Goal: Task Accomplishment & Management: Complete application form

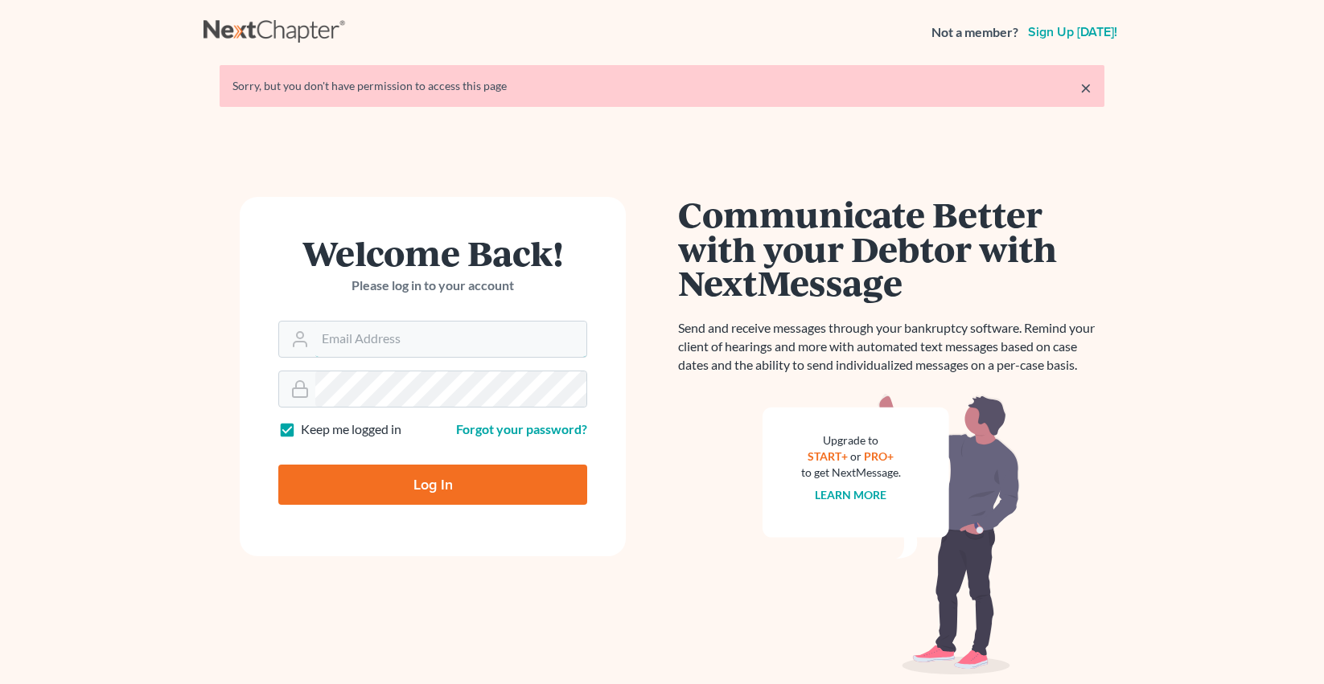
type input "[PERSON_NAME][EMAIL_ADDRESS][DOMAIN_NAME]"
click at [475, 475] on input "Log In" at bounding box center [432, 485] width 309 height 40
type input "Thinking..."
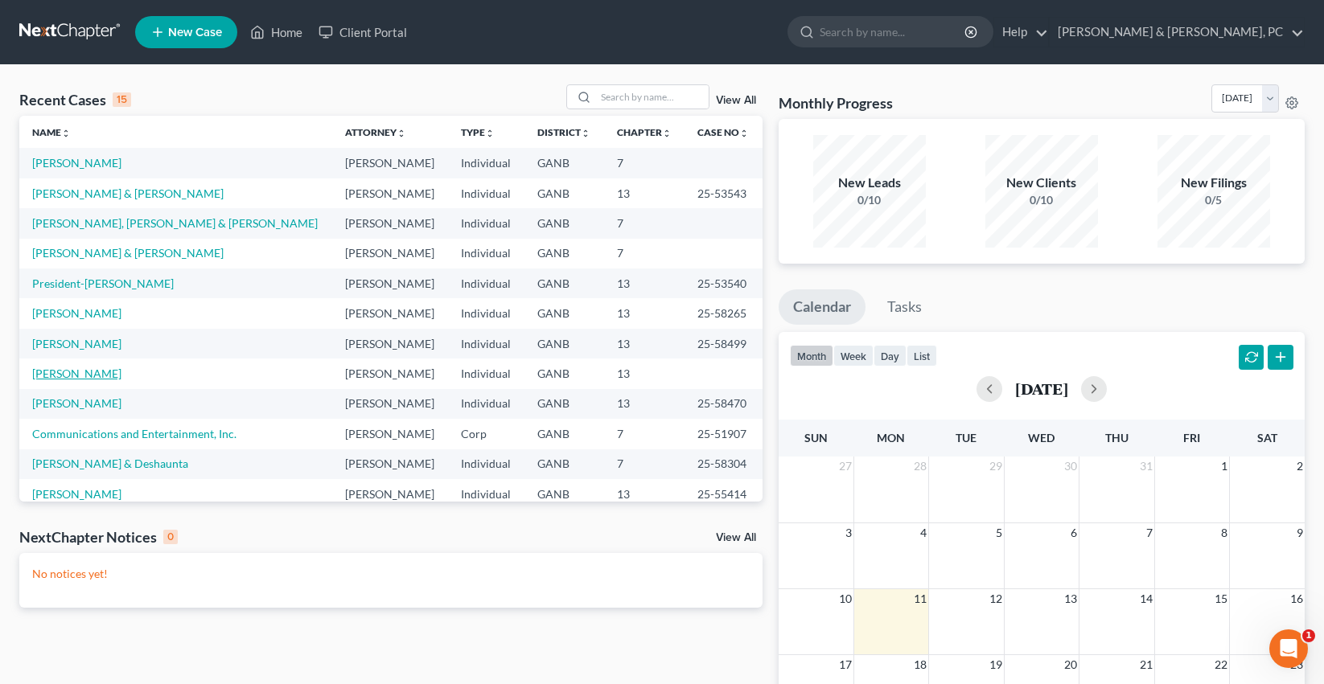
click at [92, 375] on link "[PERSON_NAME]" at bounding box center [76, 374] width 89 height 14
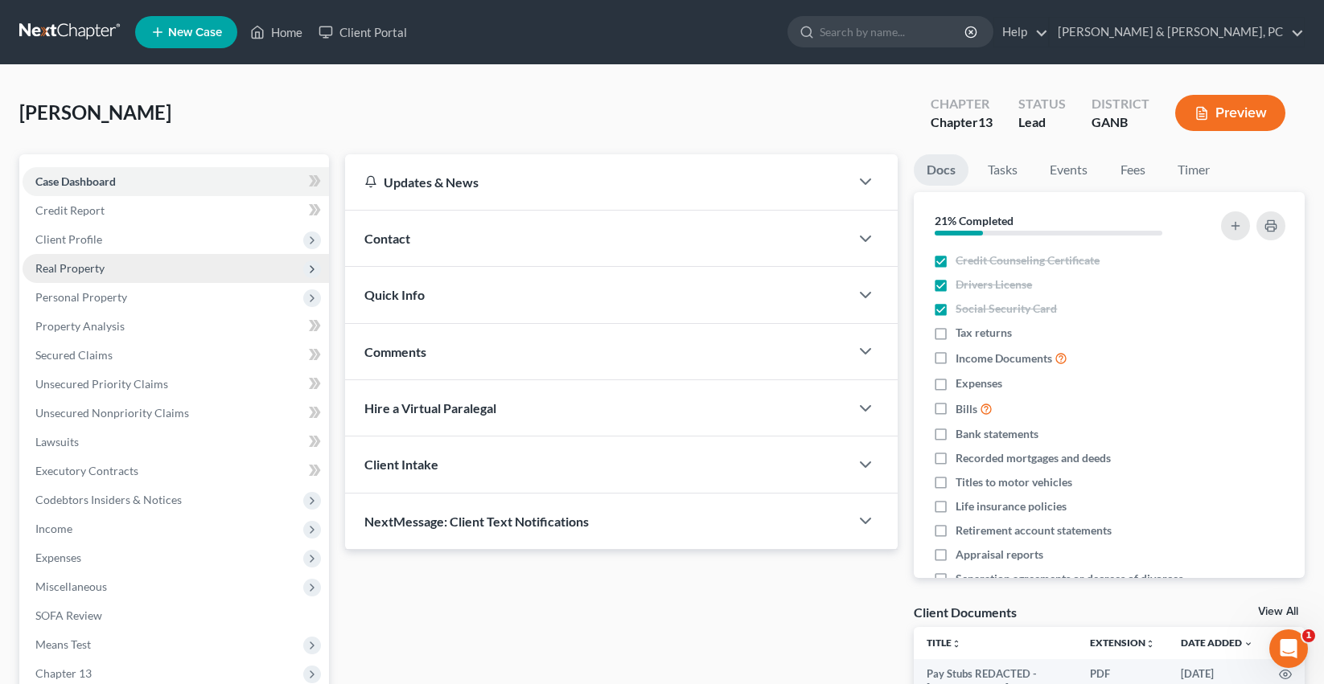
click at [88, 271] on span "Real Property" at bounding box center [69, 268] width 69 height 14
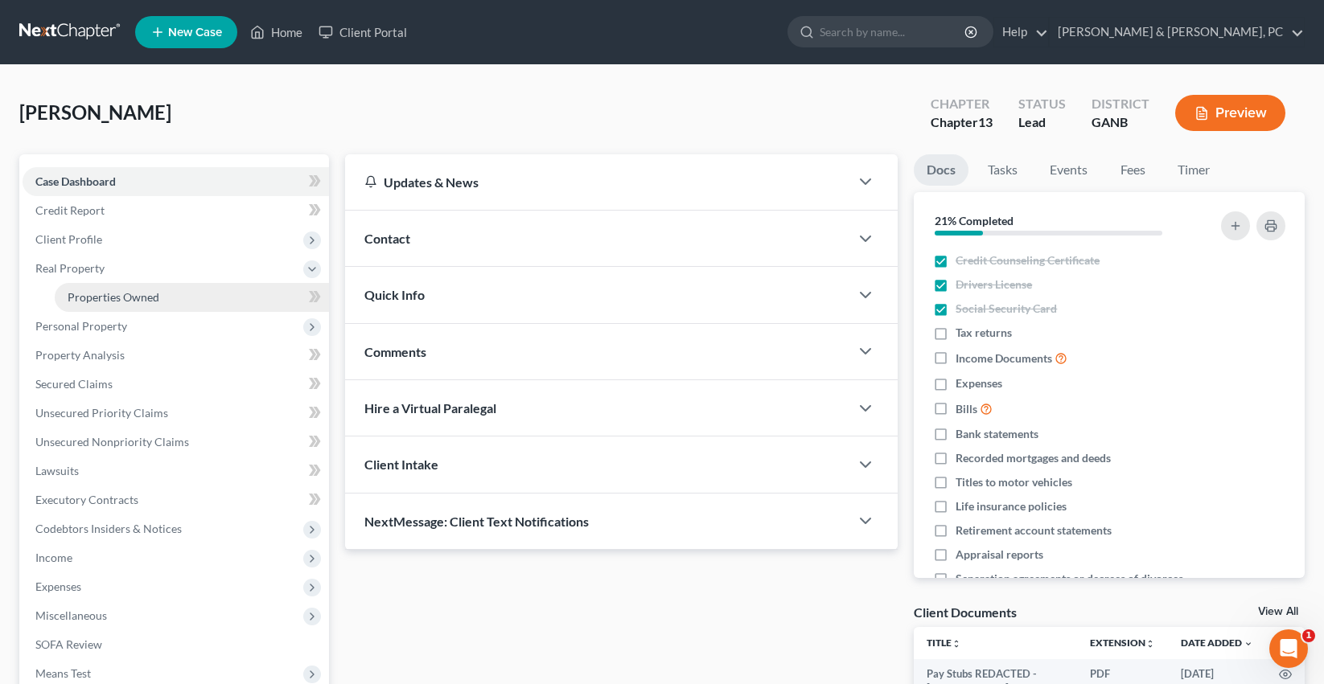
click at [92, 287] on link "Properties Owned" at bounding box center [192, 297] width 274 height 29
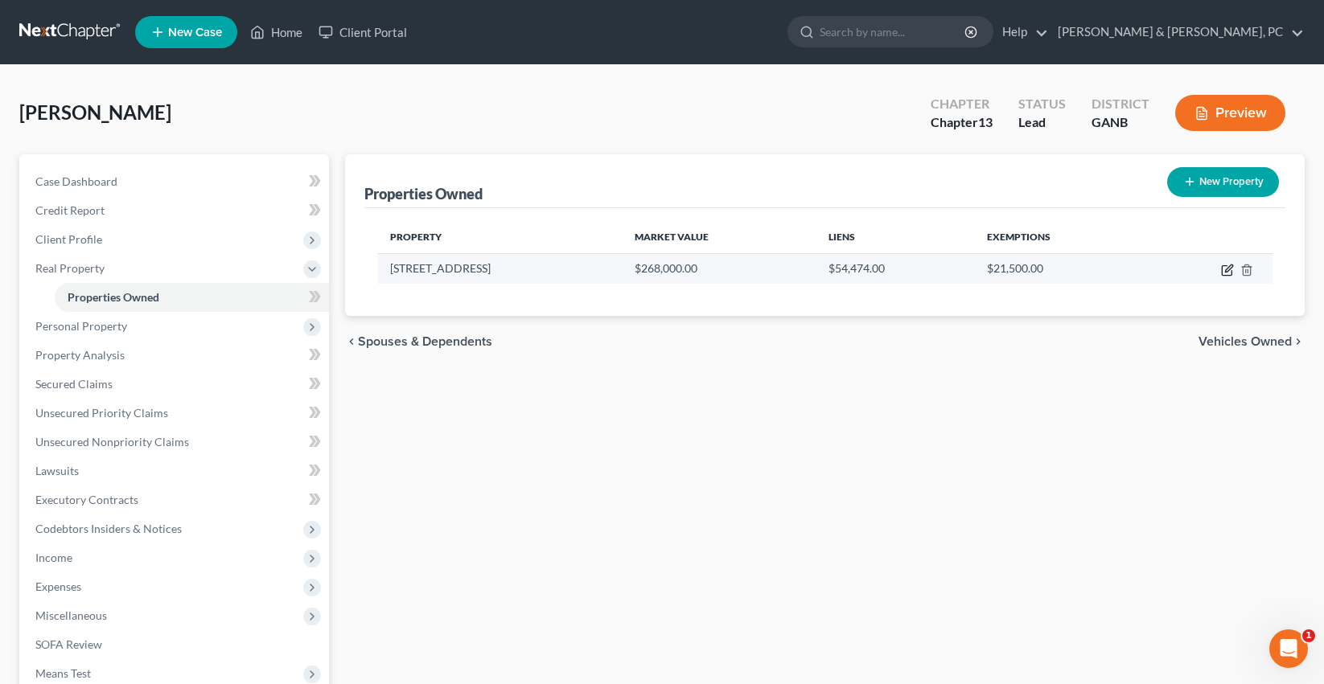
click at [1225, 265] on icon "button" at bounding box center [1227, 270] width 13 height 13
select select "10"
select select "0"
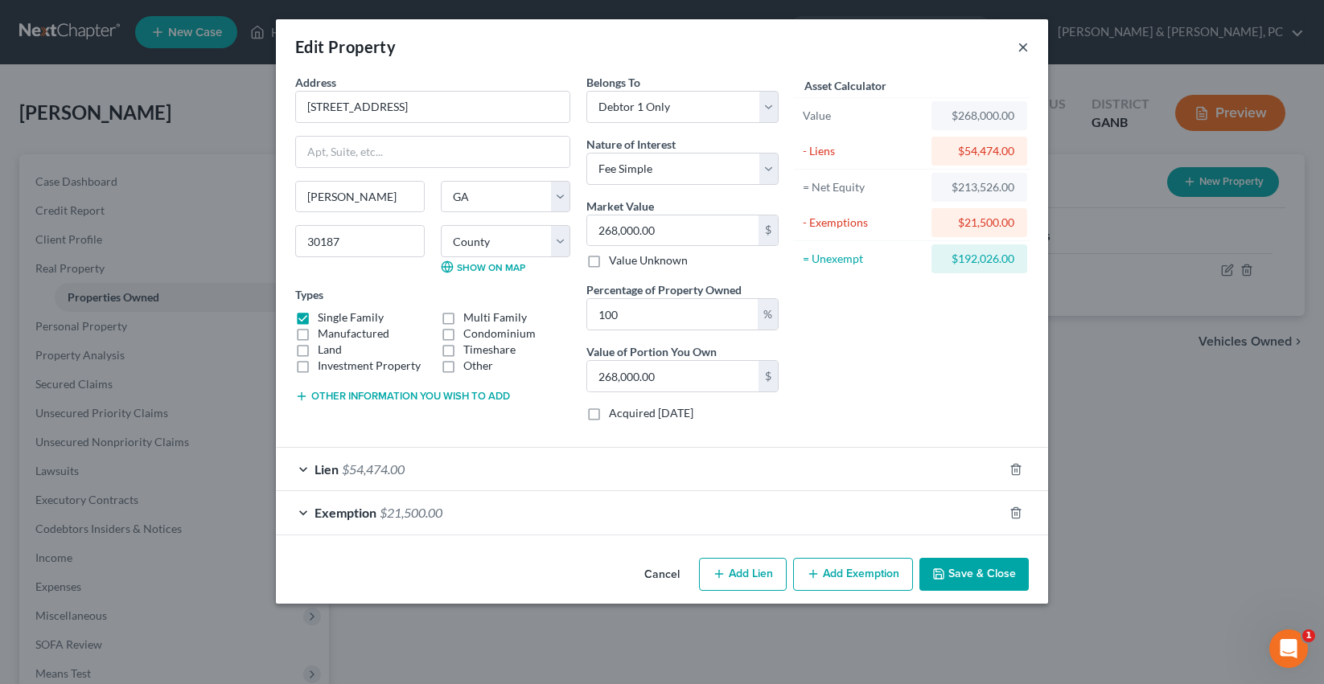
click at [1022, 45] on button "×" at bounding box center [1022, 46] width 11 height 19
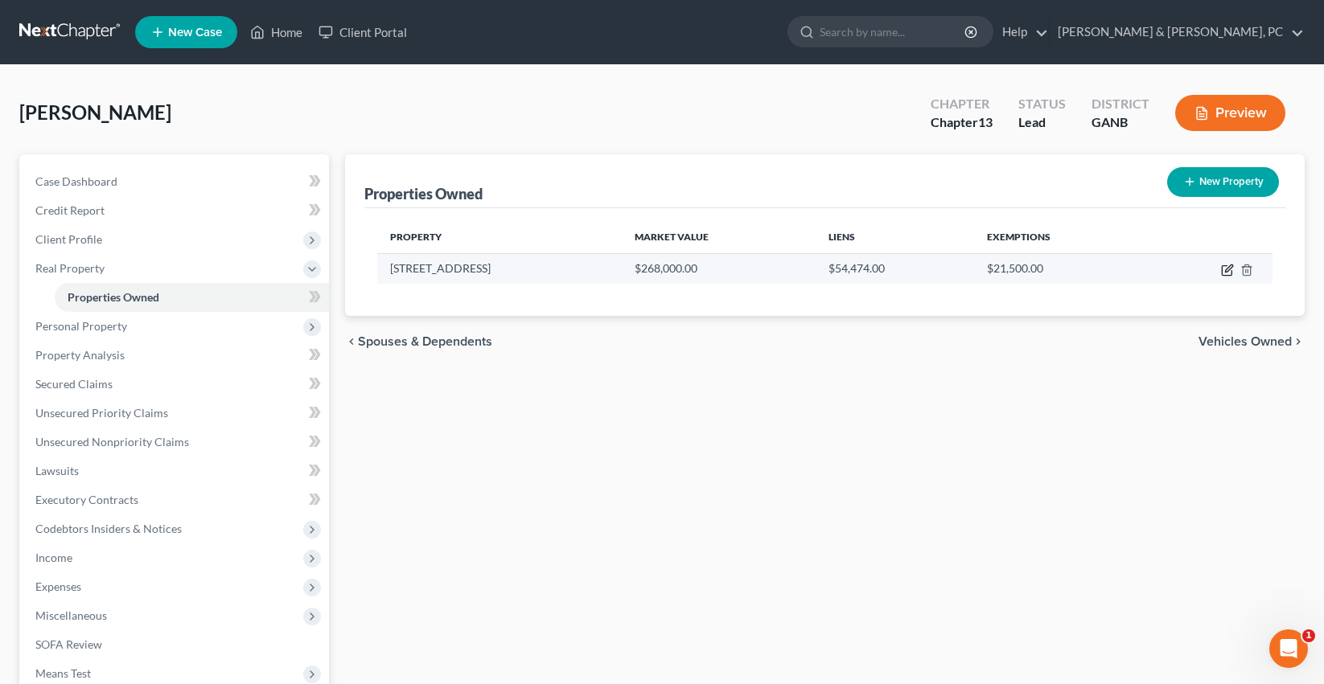
click at [1225, 267] on icon "button" at bounding box center [1227, 270] width 13 height 13
select select "10"
select select "47"
select select "0"
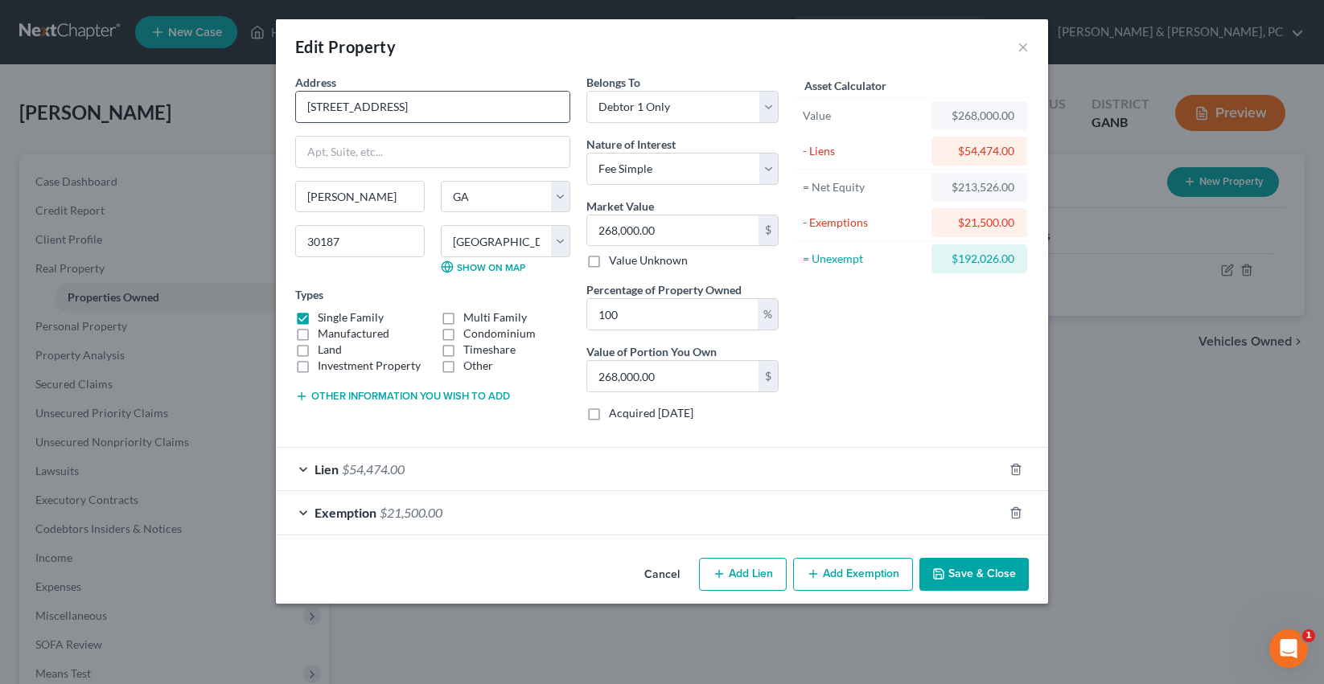
drag, startPoint x: 449, startPoint y: 105, endPoint x: 302, endPoint y: 107, distance: 146.4
click at [302, 107] on input "7217 Wildflower Walk" at bounding box center [432, 107] width 273 height 31
drag, startPoint x: 700, startPoint y: 234, endPoint x: 590, endPoint y: 232, distance: 109.4
click at [590, 232] on input "268,000.00" at bounding box center [672, 231] width 171 height 31
type input "2"
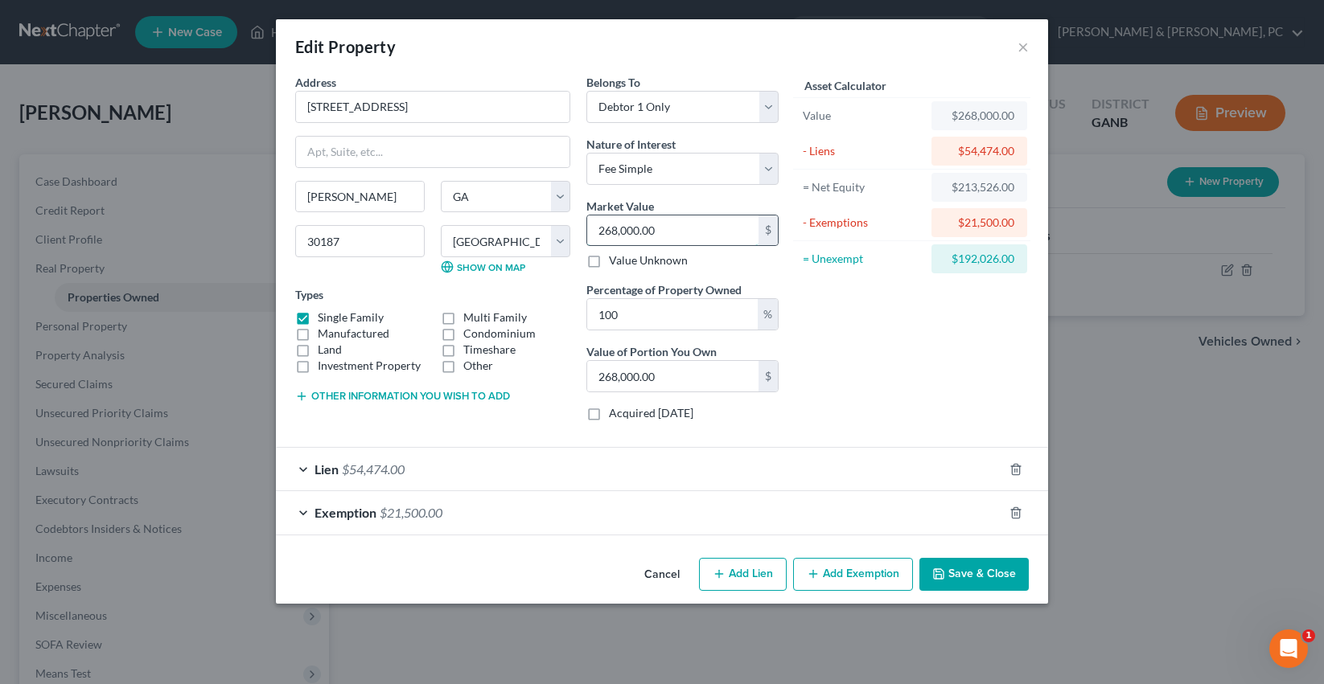
type input "2.00"
type input "27"
type input "27.00"
type input "275"
type input "275.00"
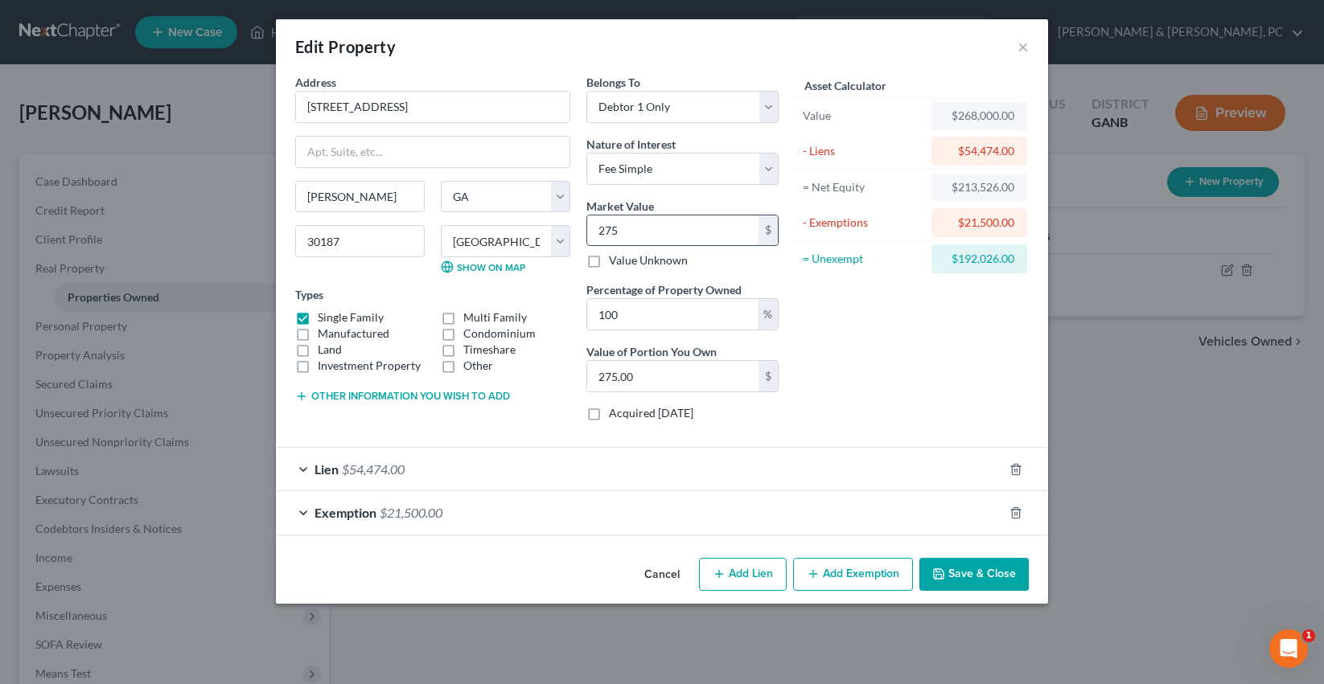
type input "2753"
type input "2,753.00"
type input "2,7530"
type input "27,530.00"
type input "27,5300"
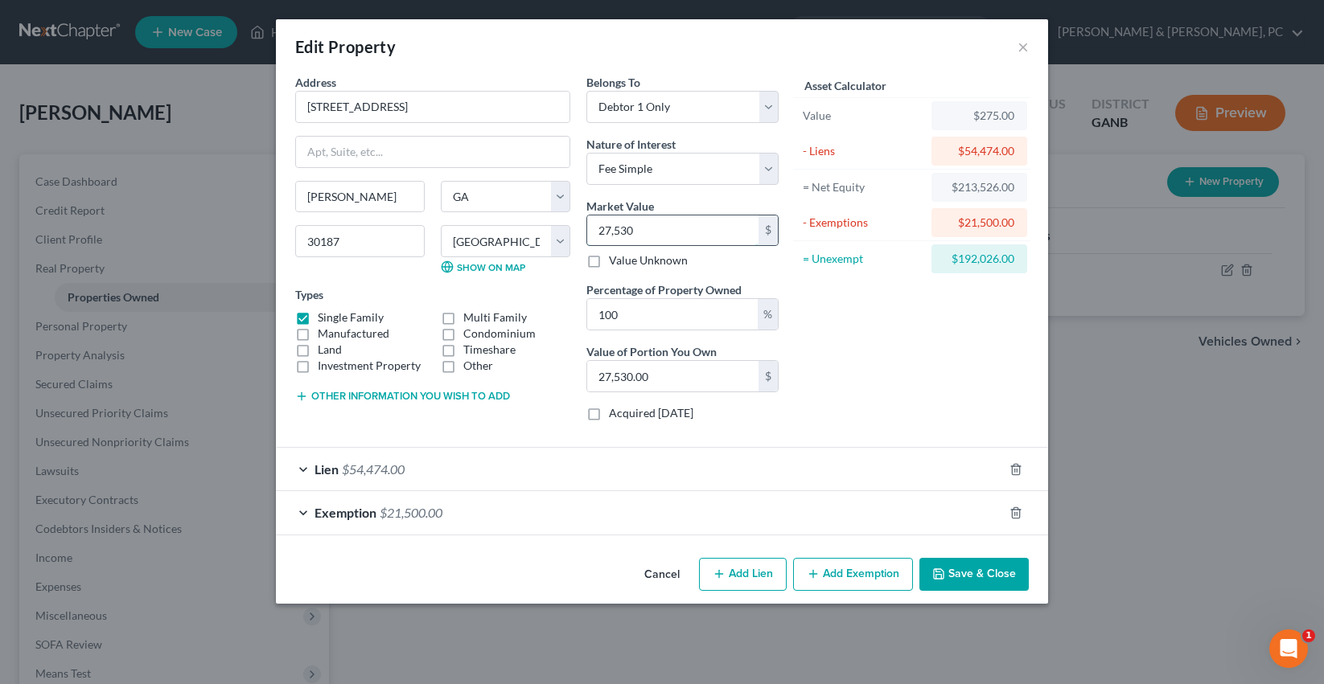
type input "275,300.00"
type input "275,300"
click at [855, 401] on div "Asset Calculator Value $275,300.00 - Liens $54,474.00 = Net Equity -$54,199.00 …" at bounding box center [912, 254] width 250 height 360
click at [981, 574] on button "Save & Close" at bounding box center [973, 575] width 109 height 34
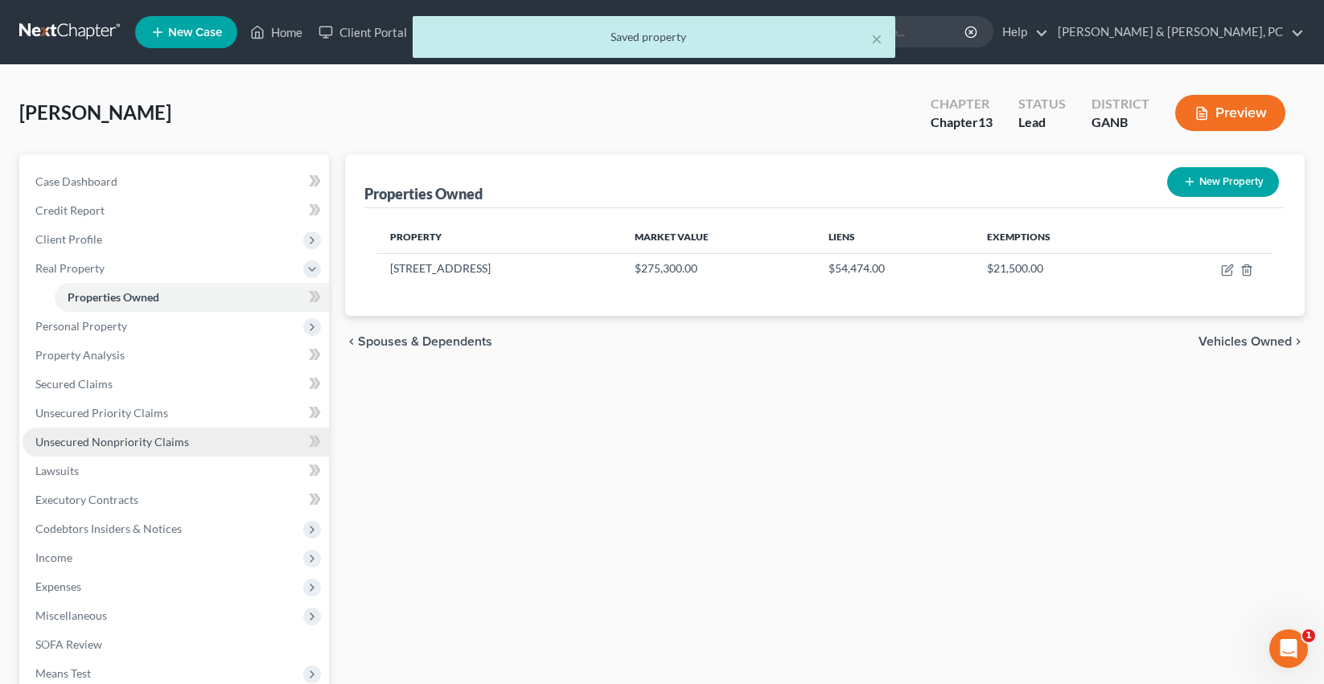
click at [65, 450] on link "Unsecured Nonpriority Claims" at bounding box center [176, 442] width 306 height 29
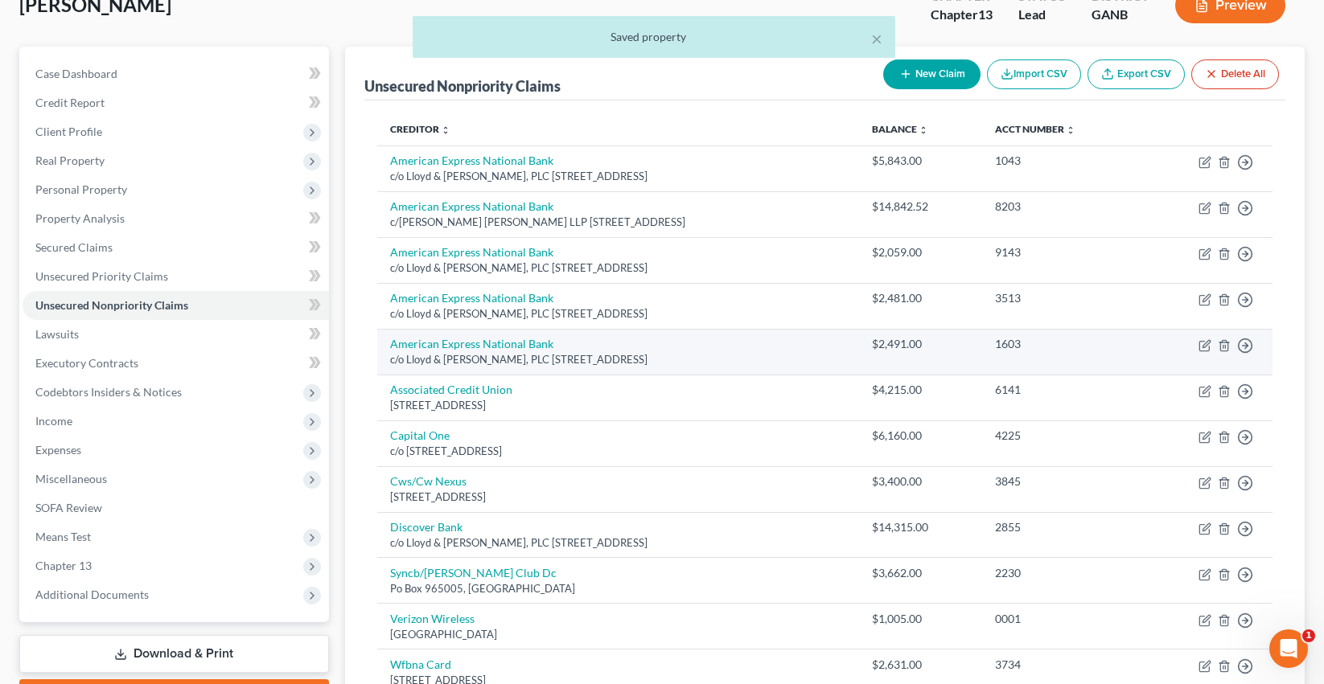
scroll to position [292, 0]
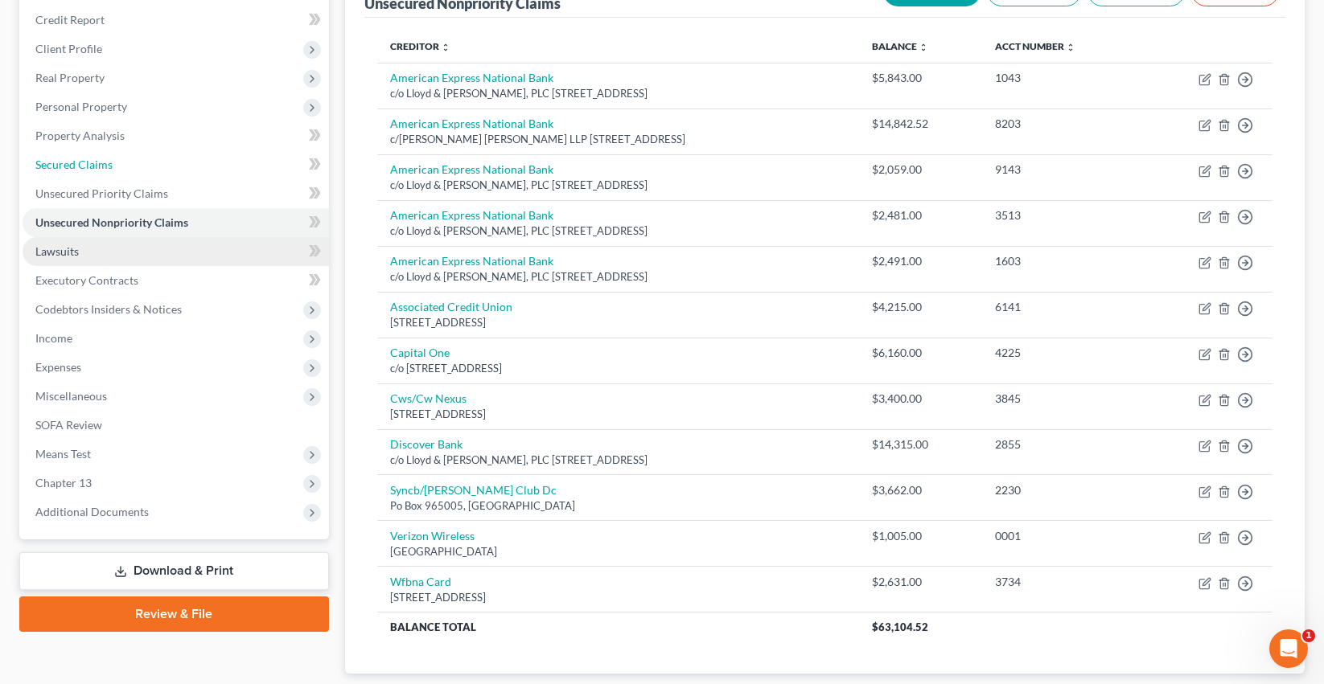
click at [123, 155] on link "Secured Claims" at bounding box center [176, 164] width 306 height 29
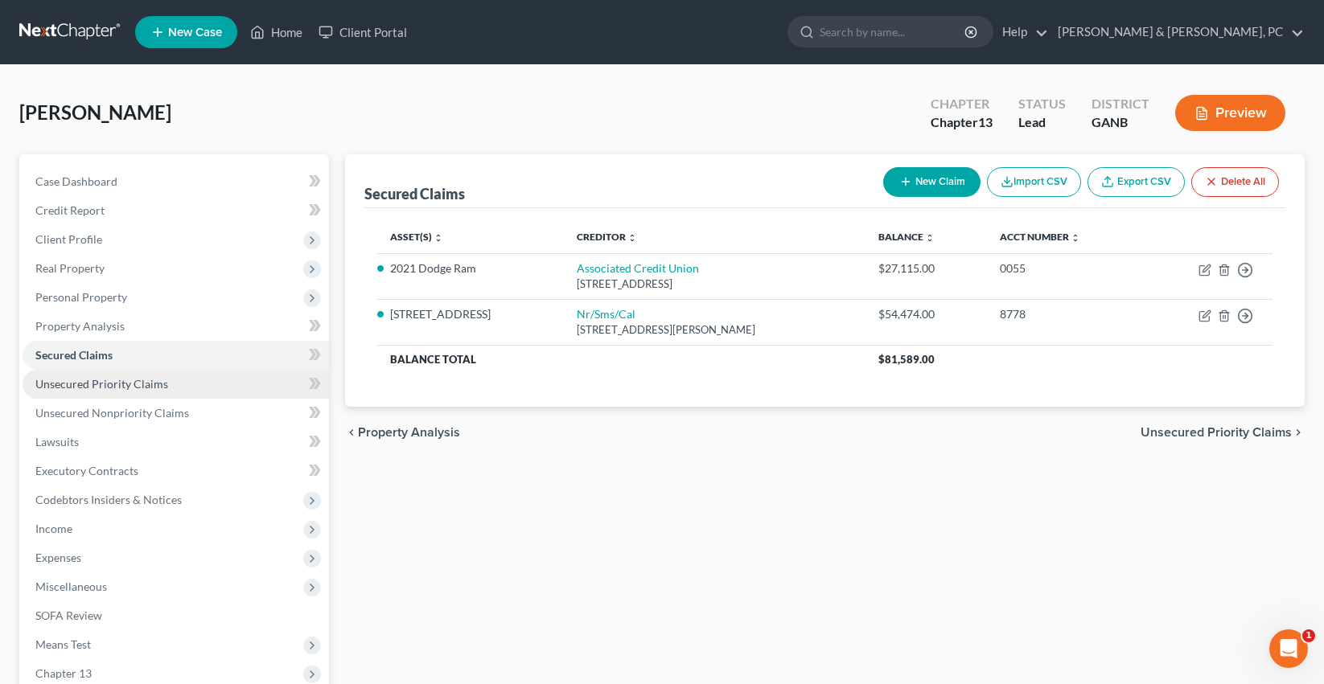
click at [167, 387] on link "Unsecured Priority Claims" at bounding box center [176, 384] width 306 height 29
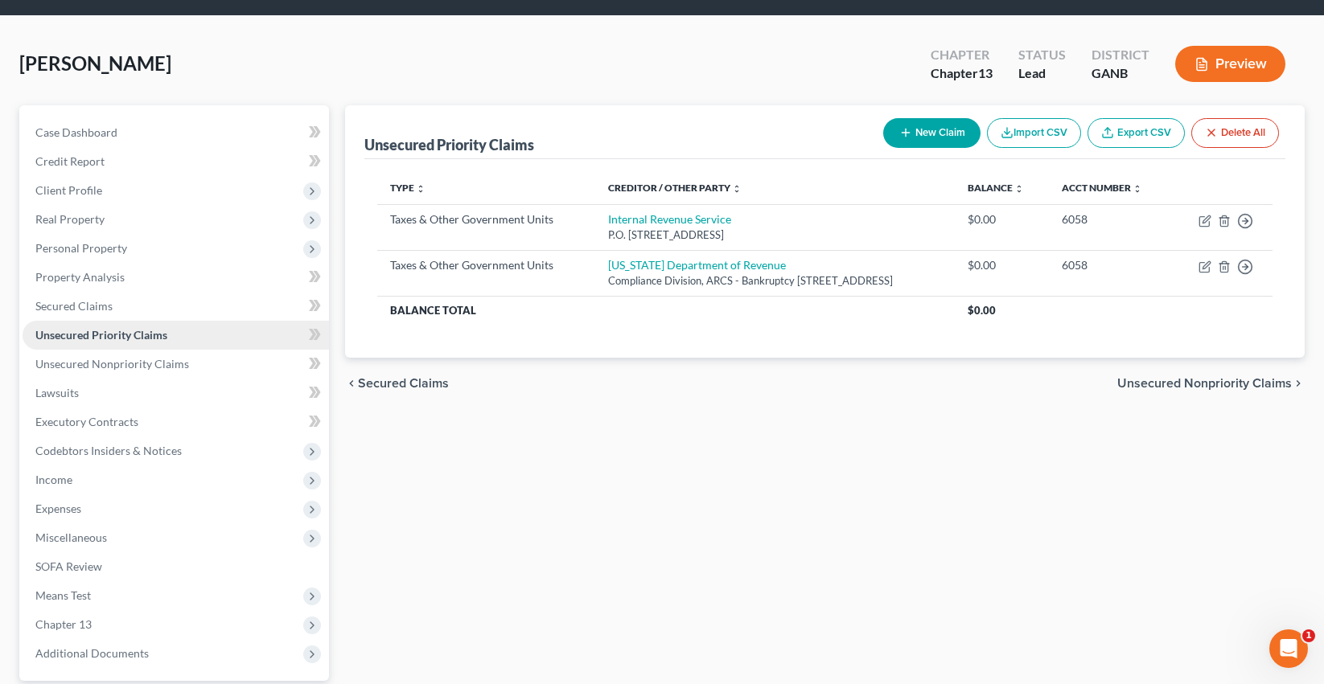
scroll to position [85, 0]
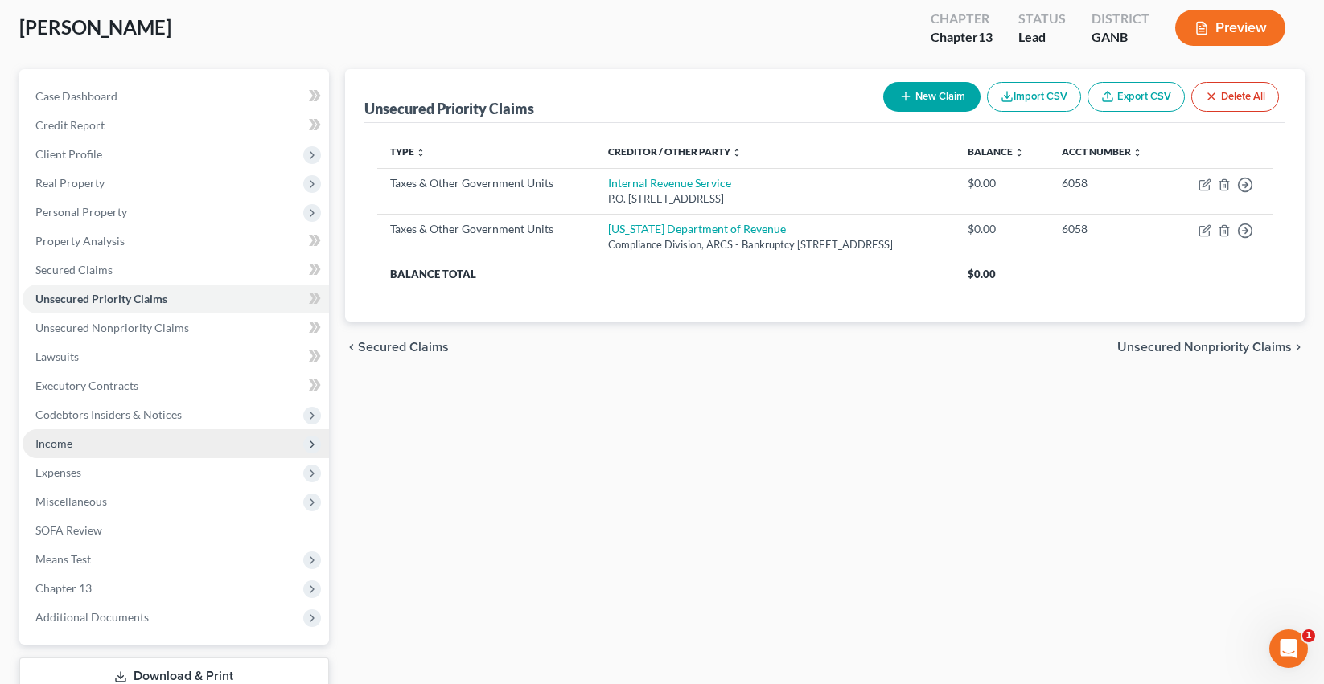
click at [113, 441] on span "Income" at bounding box center [176, 443] width 306 height 29
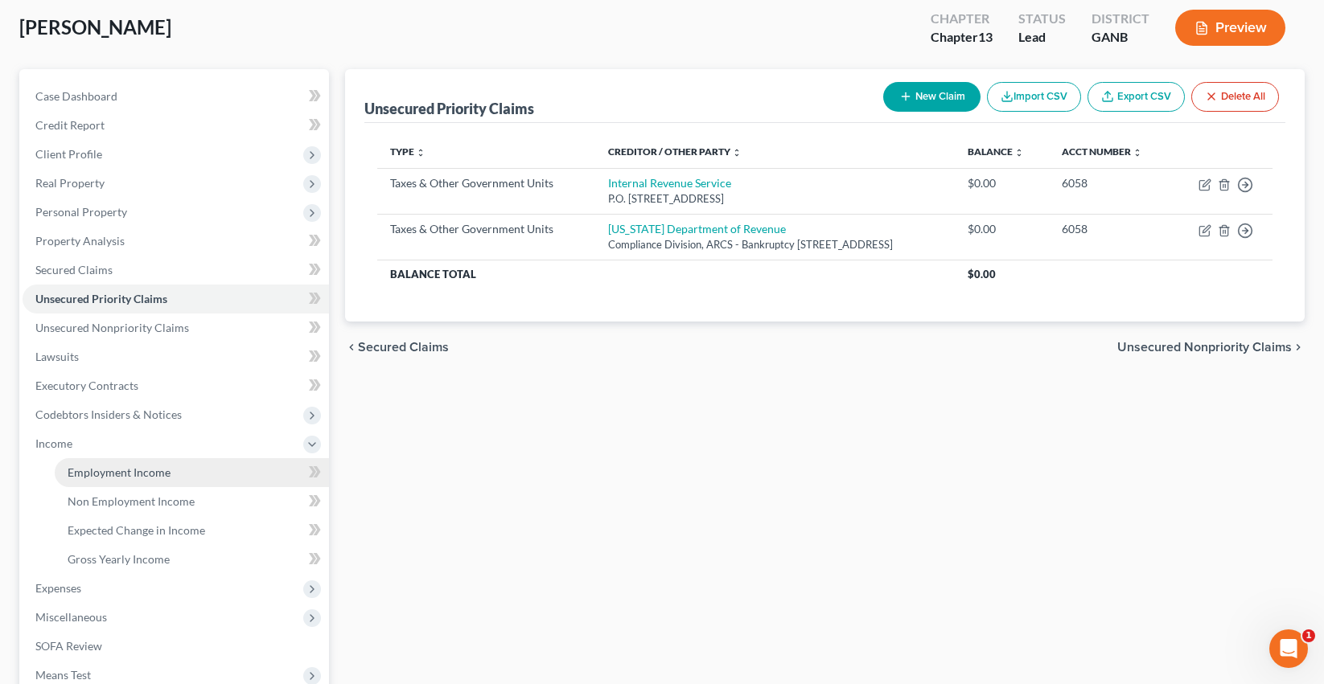
click at [116, 468] on span "Employment Income" at bounding box center [119, 473] width 103 height 14
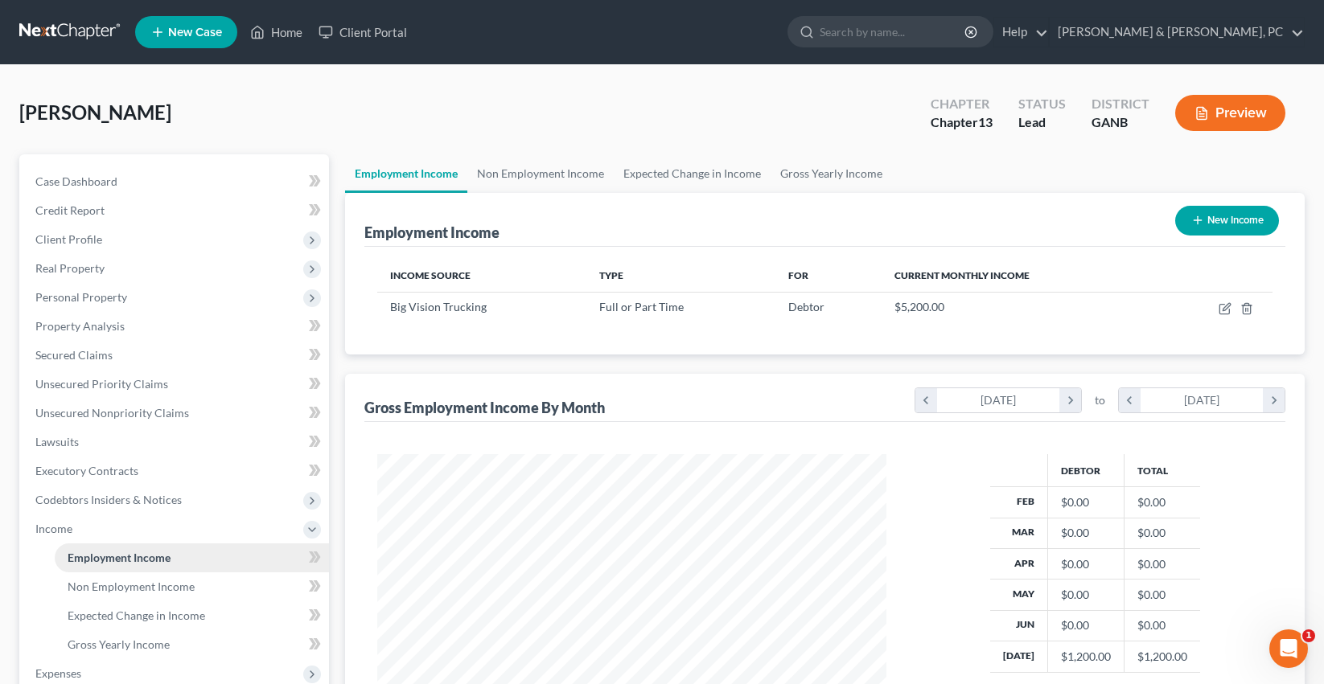
scroll to position [288, 541]
click at [1227, 308] on icon "button" at bounding box center [1225, 306] width 7 height 7
select select "0"
select select "3"
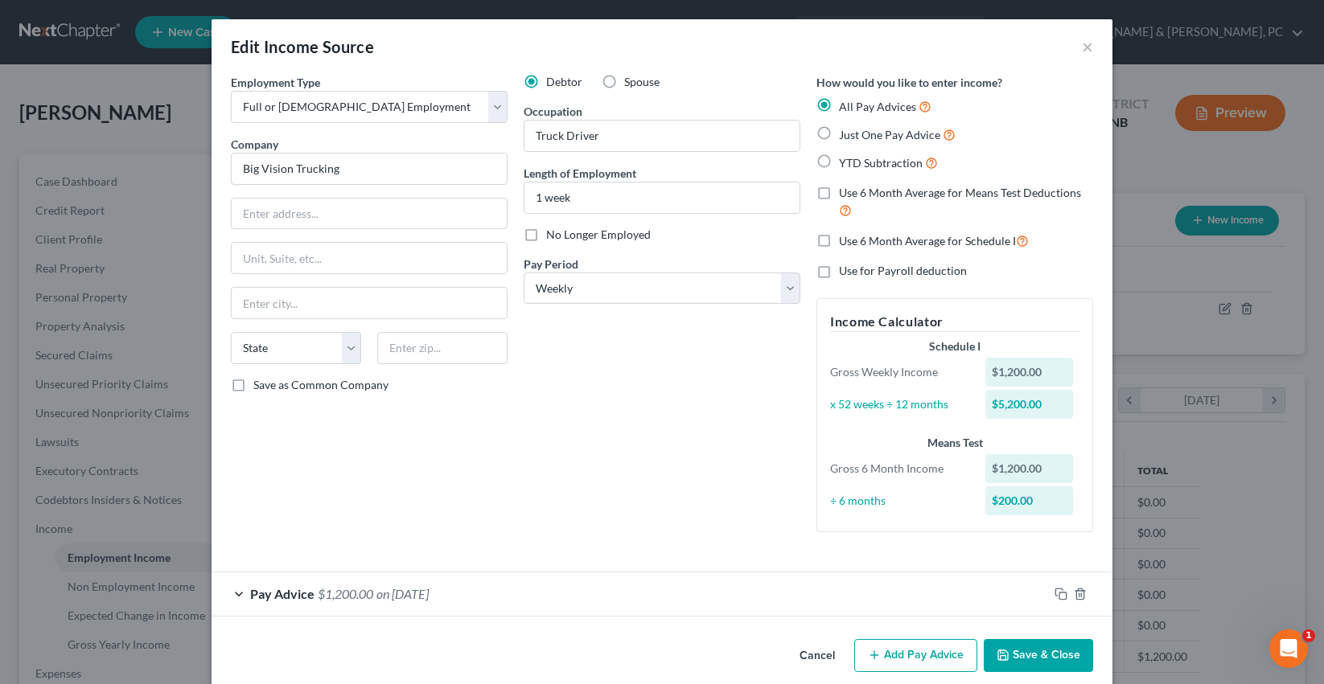
scroll to position [20, 0]
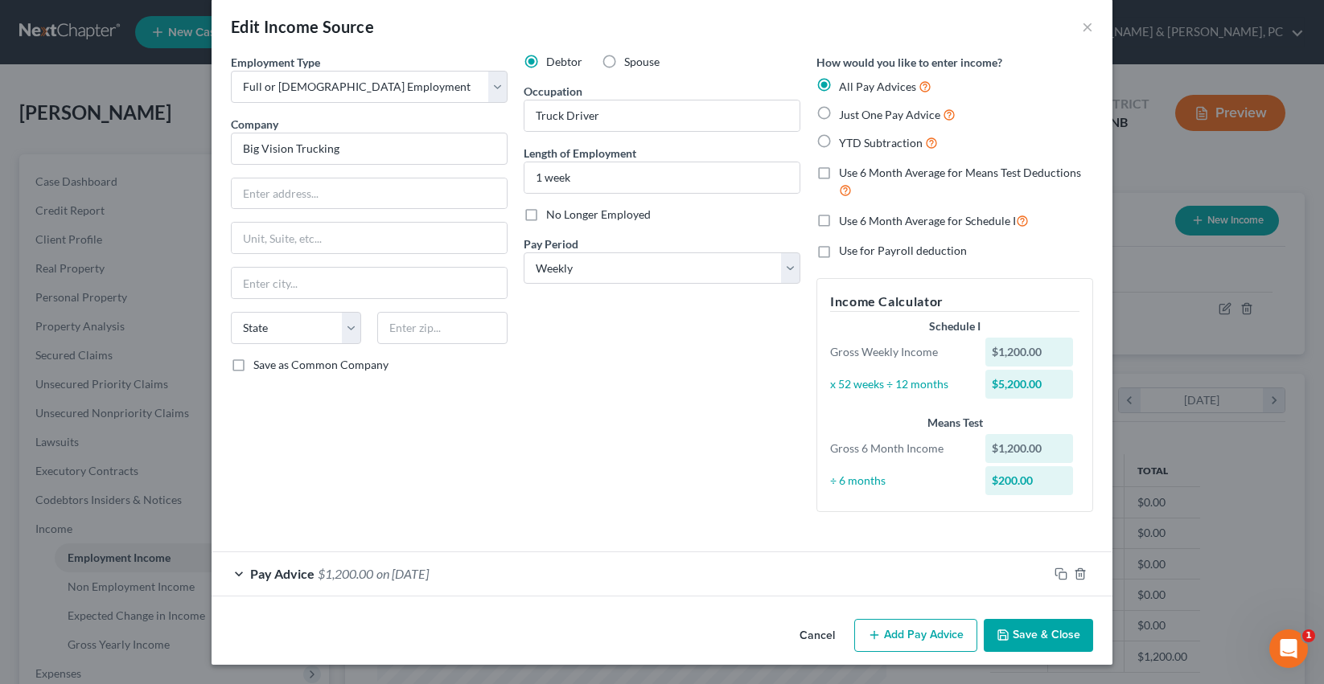
click at [546, 216] on label "No Longer Employed" at bounding box center [598, 215] width 105 height 16
click at [553, 216] on input "No Longer Employed" at bounding box center [558, 212] width 10 height 10
checkbox input "true"
drag, startPoint x: 406, startPoint y: 157, endPoint x: 224, endPoint y: 138, distance: 182.8
click at [224, 138] on div "Employment Type * Select Full or Part Time Employment Self Employment Company *…" at bounding box center [369, 289] width 293 height 471
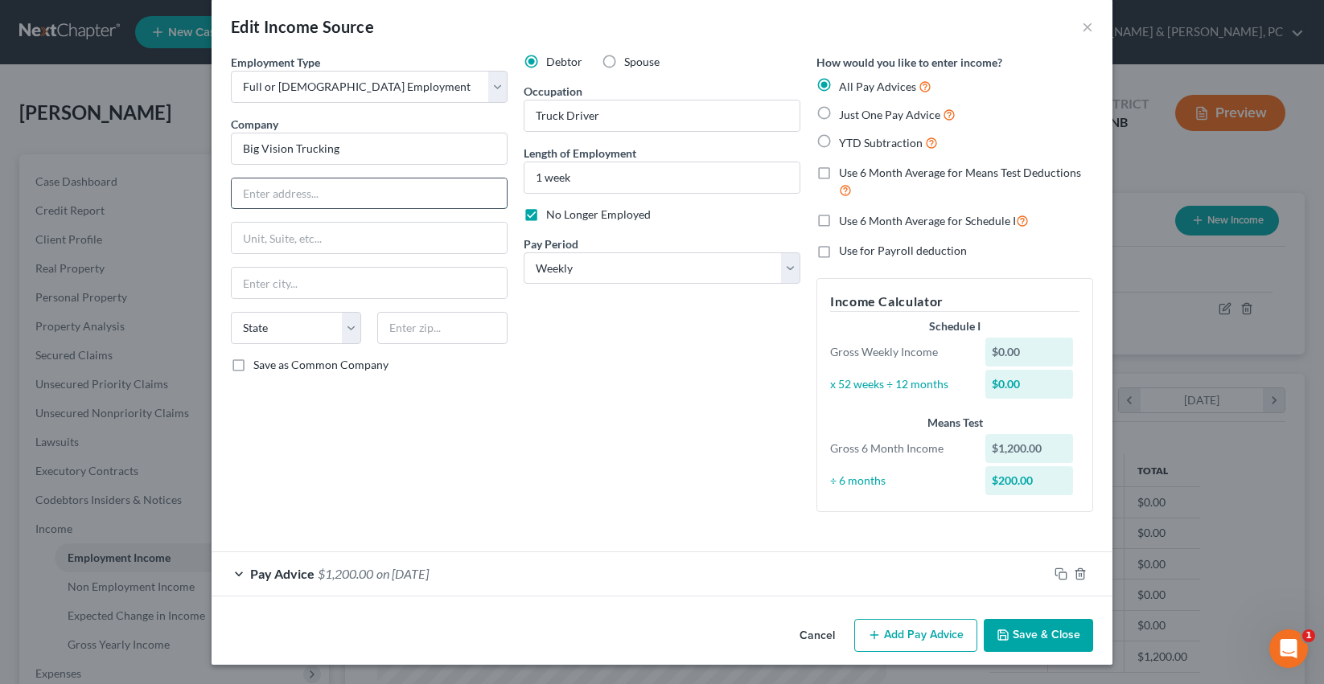
click at [336, 188] on input "text" at bounding box center [369, 194] width 275 height 31
paste input "600 Garson Dr NE #1112"
type input "600 Garson Dr NE #1112"
click at [419, 323] on input "text" at bounding box center [442, 328] width 130 height 32
type input "30324"
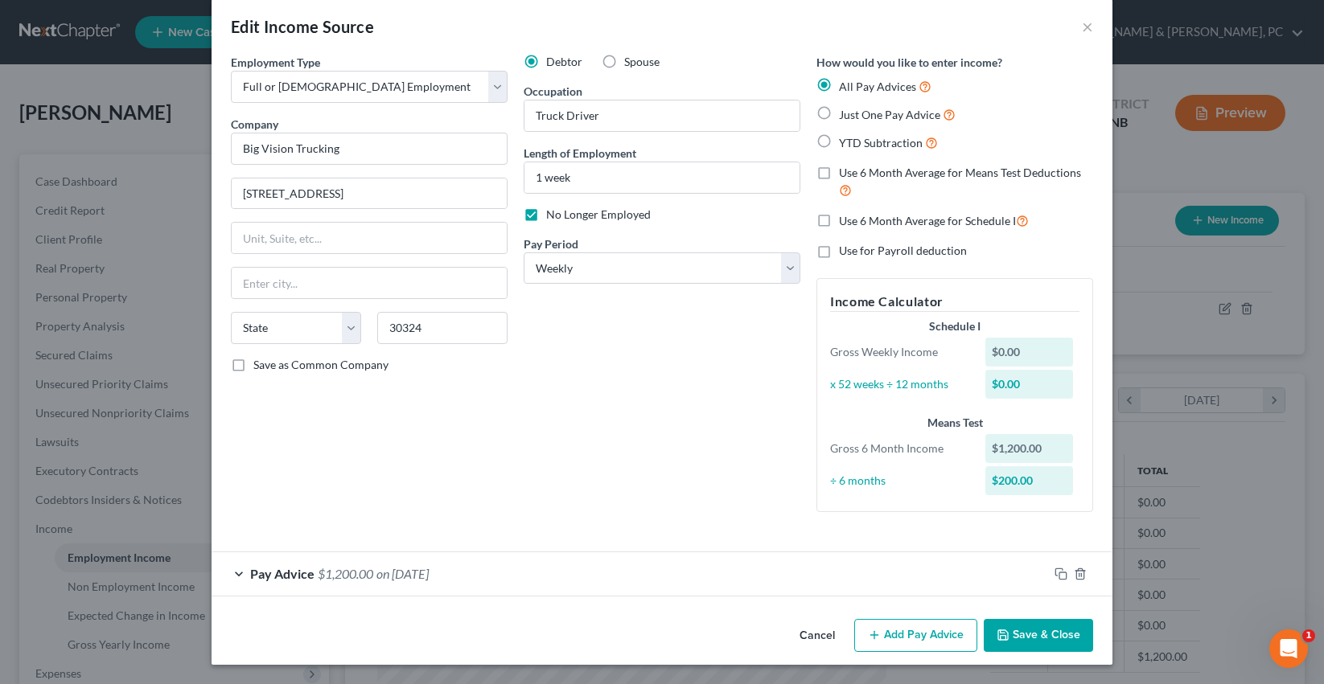
type input "Atlanta"
select select "10"
click at [1065, 644] on button "Save & Close" at bounding box center [1038, 636] width 109 height 34
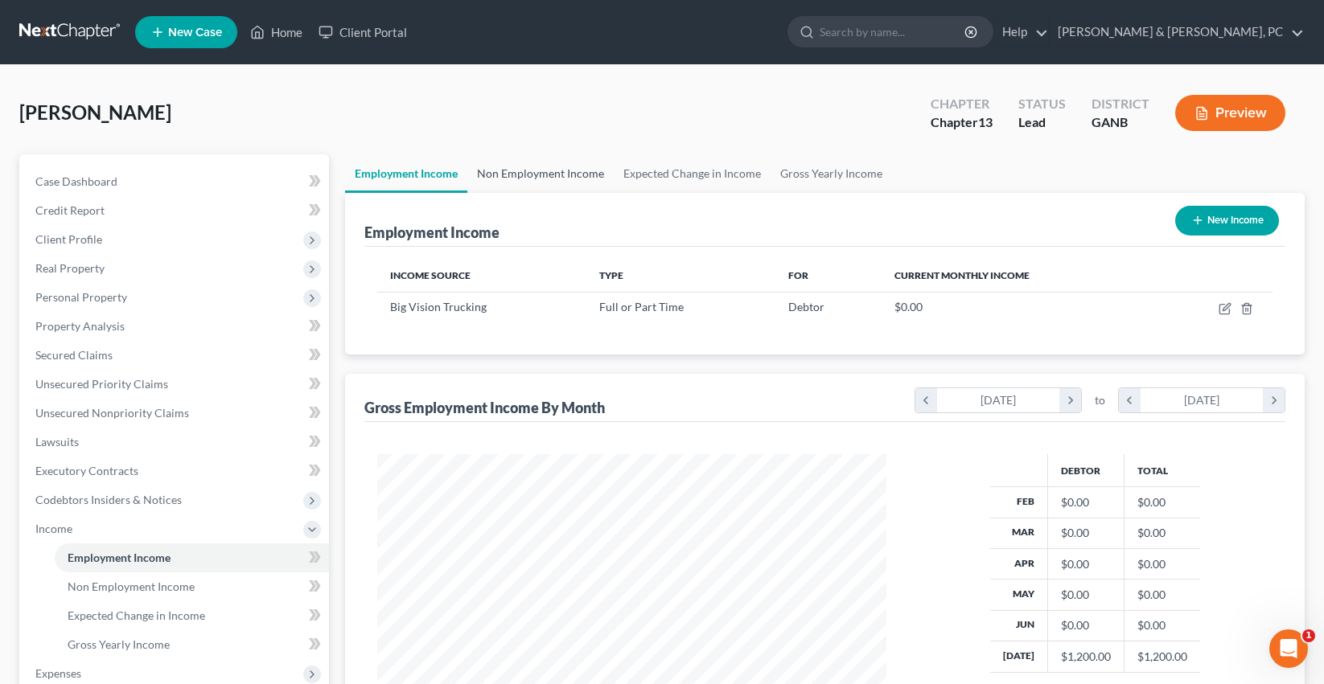
click at [539, 178] on link "Non Employment Income" at bounding box center [540, 173] width 146 height 39
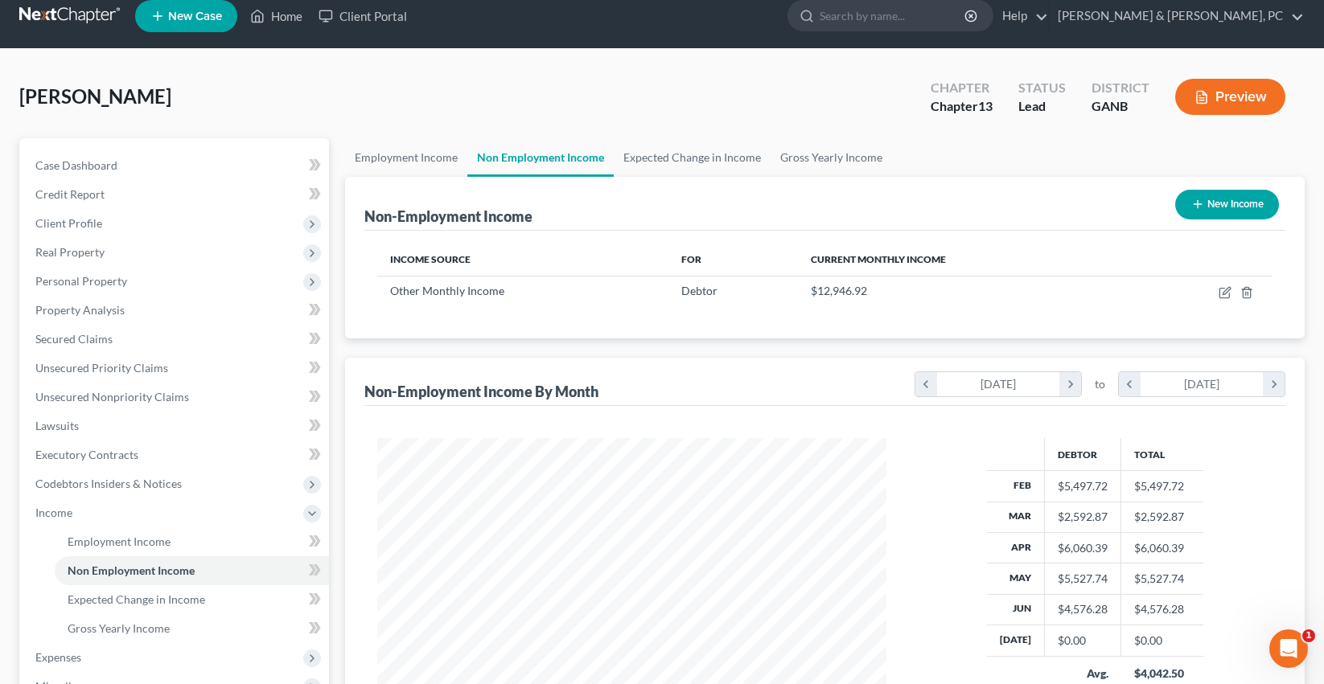
scroll to position [288, 541]
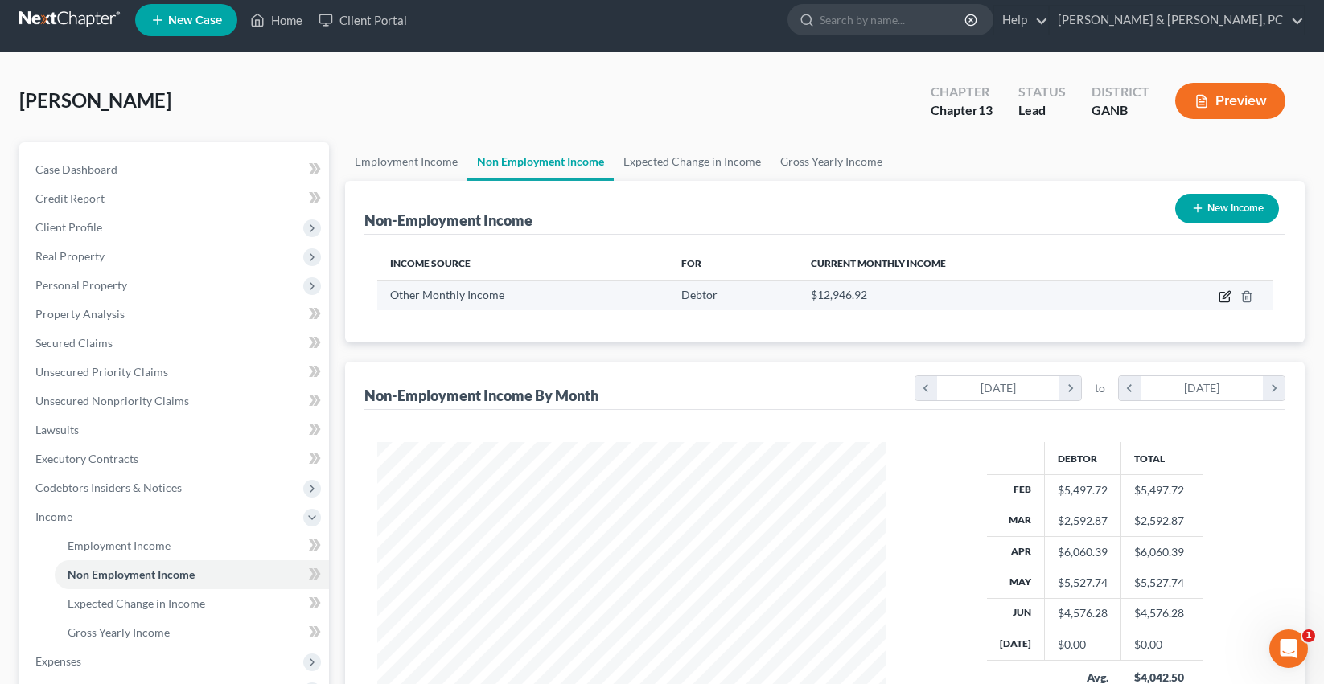
click at [1226, 287] on td at bounding box center [1202, 295] width 139 height 31
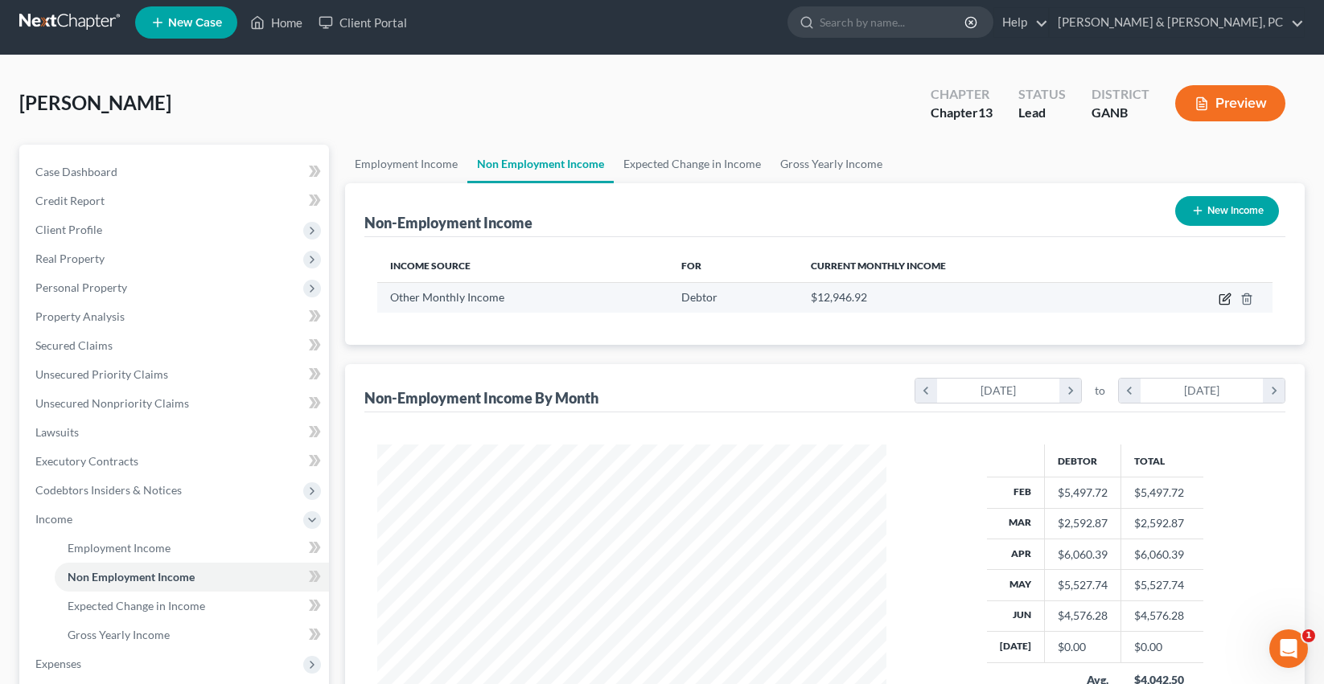
click at [1221, 297] on icon "button" at bounding box center [1224, 299] width 13 height 13
select select "13"
select select "3"
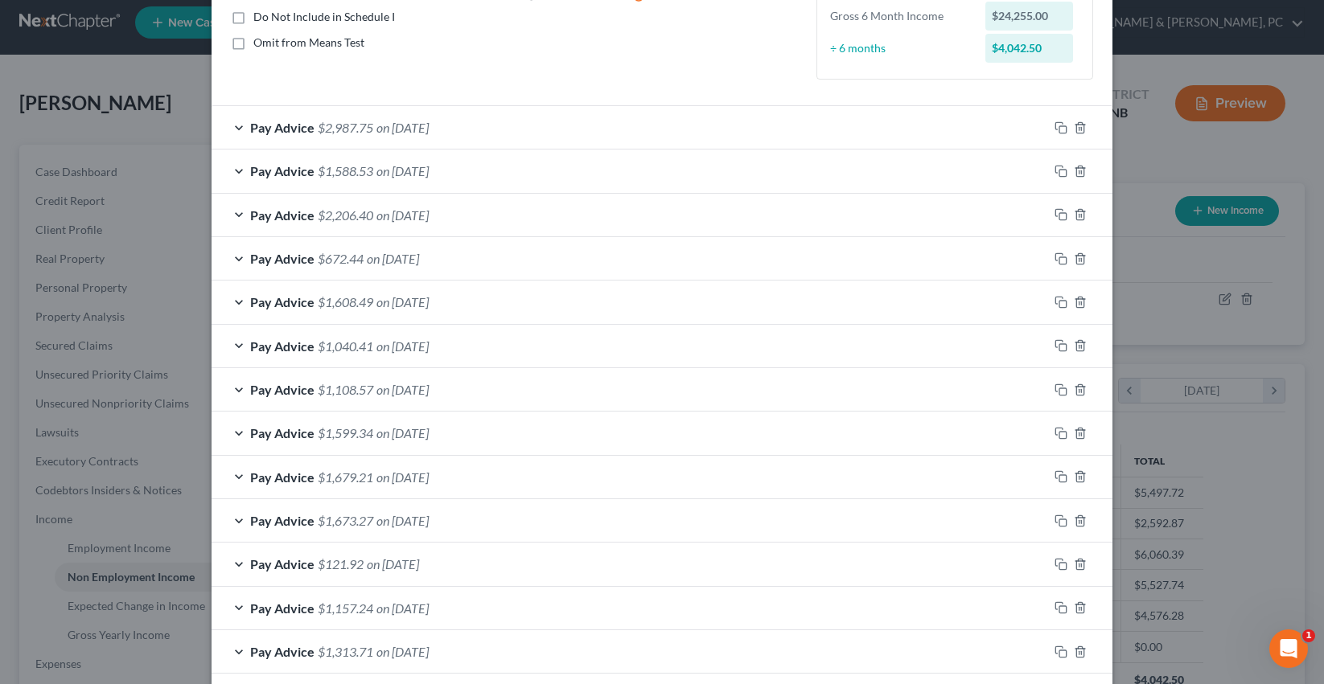
scroll to position [0, 0]
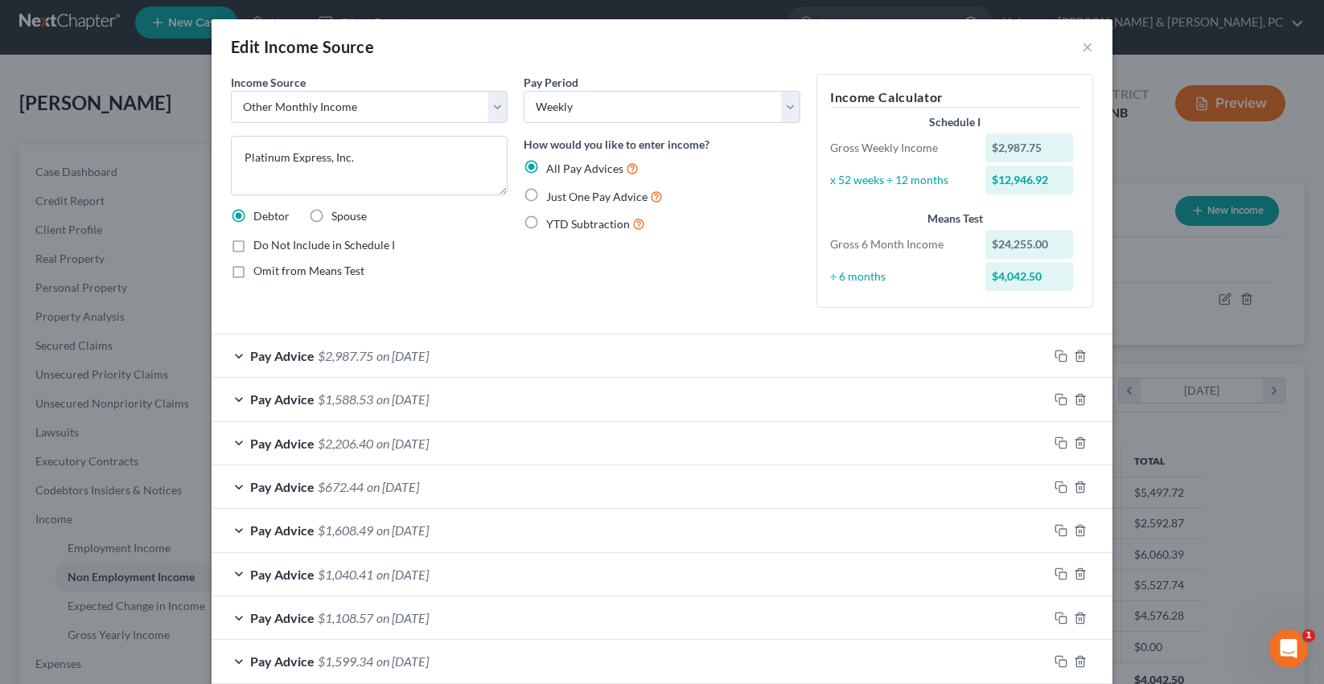
click at [341, 343] on div "Pay Advice $2,987.75 on 06/13/2025" at bounding box center [630, 356] width 836 height 43
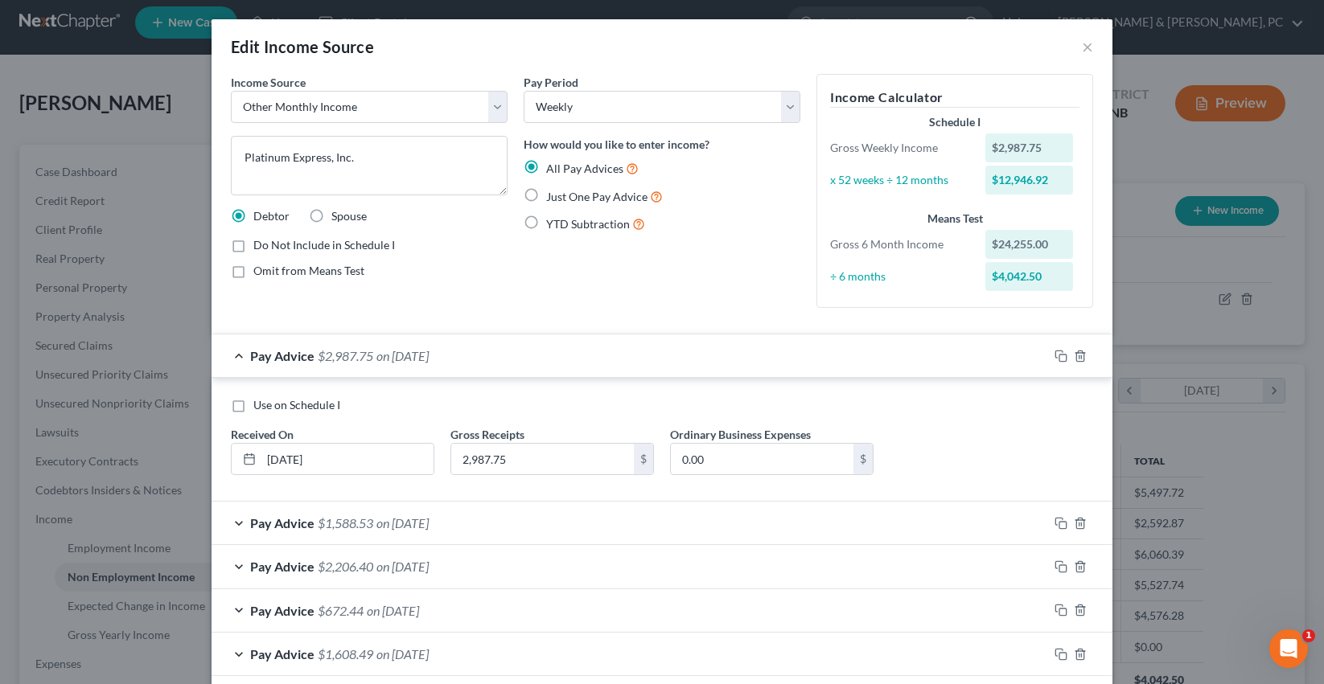
click at [343, 355] on span "$2,987.75" at bounding box center [345, 355] width 55 height 15
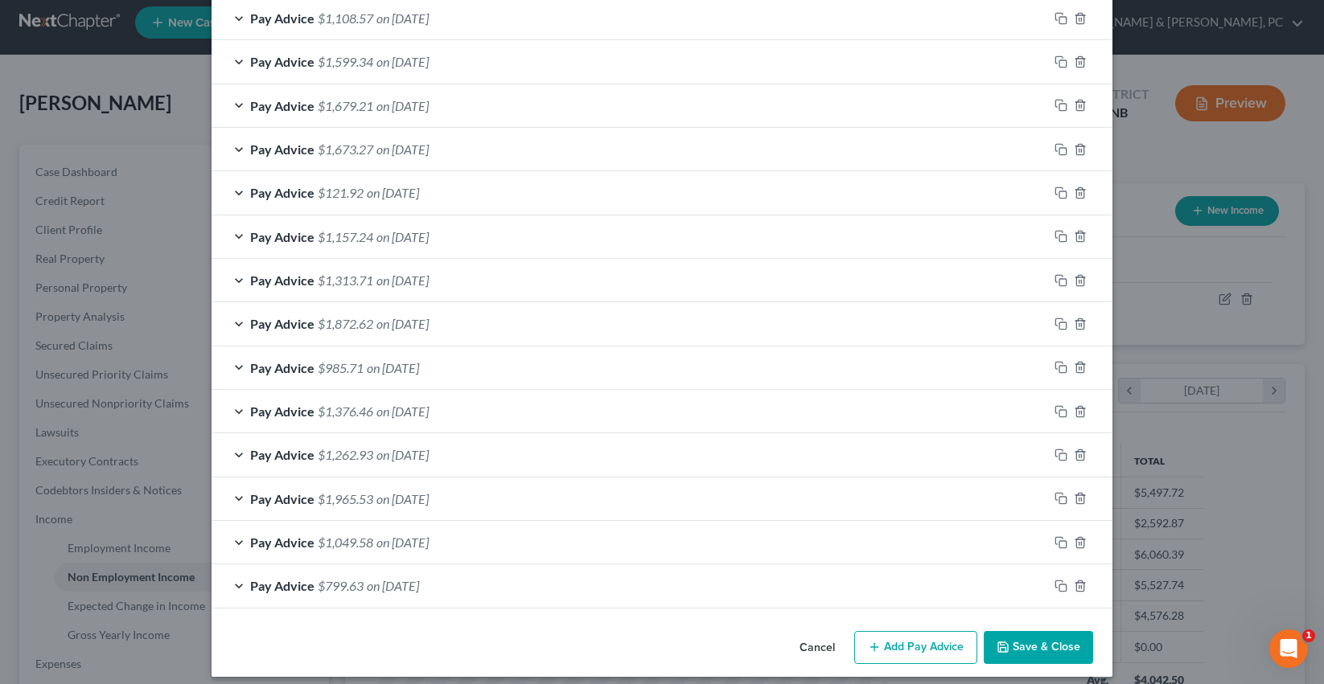
scroll to position [612, 0]
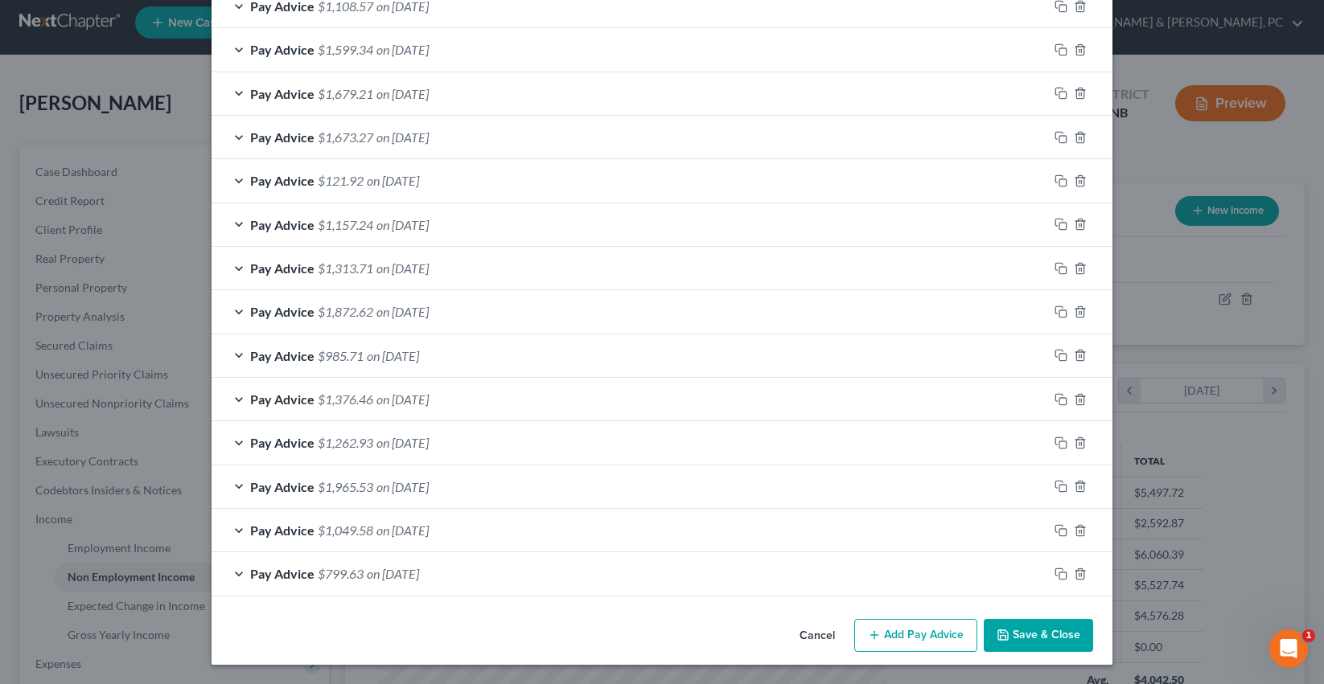
click at [1050, 644] on button "Save & Close" at bounding box center [1038, 636] width 109 height 34
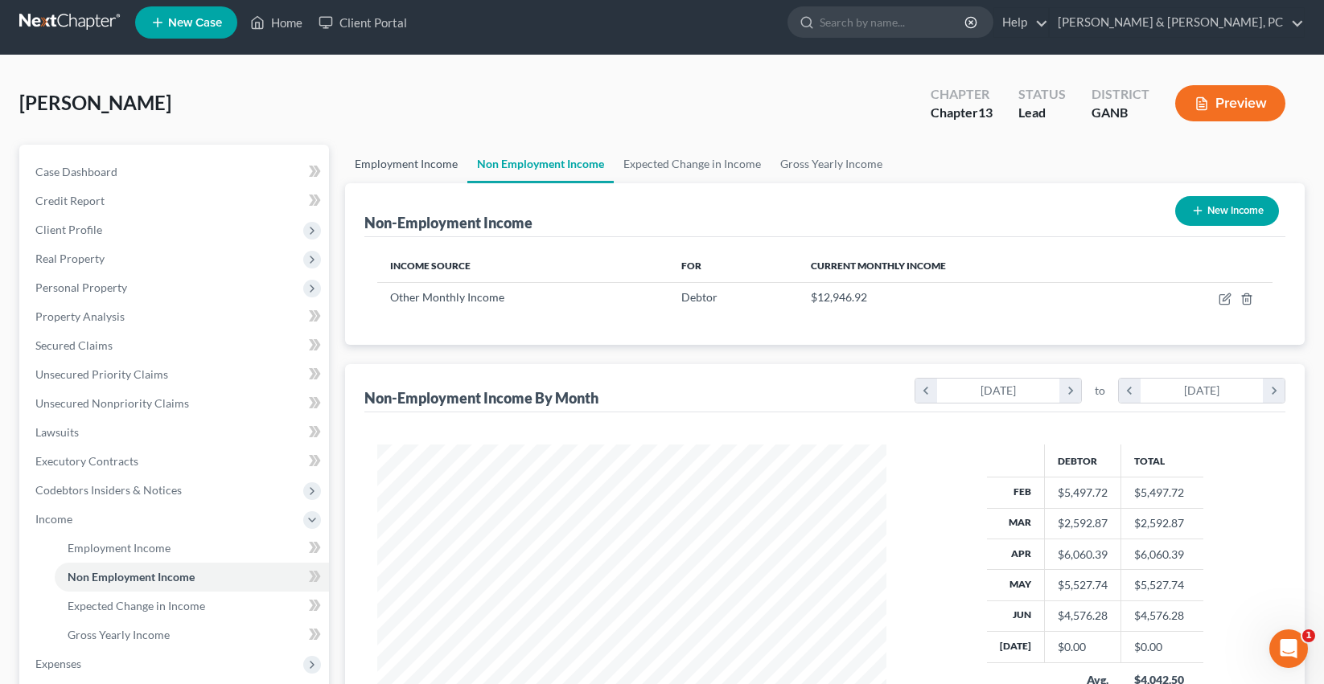
click at [376, 171] on link "Employment Income" at bounding box center [406, 164] width 122 height 39
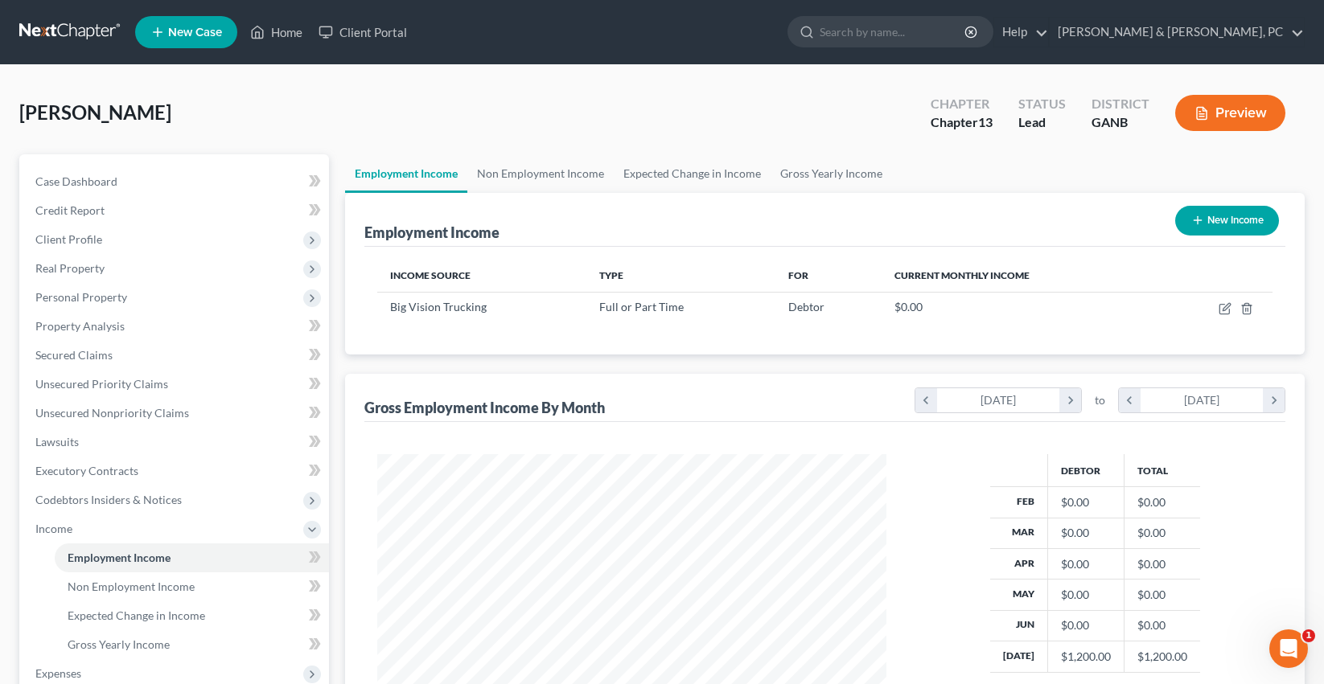
scroll to position [288, 541]
click at [530, 173] on link "Non Employment Income" at bounding box center [540, 173] width 146 height 39
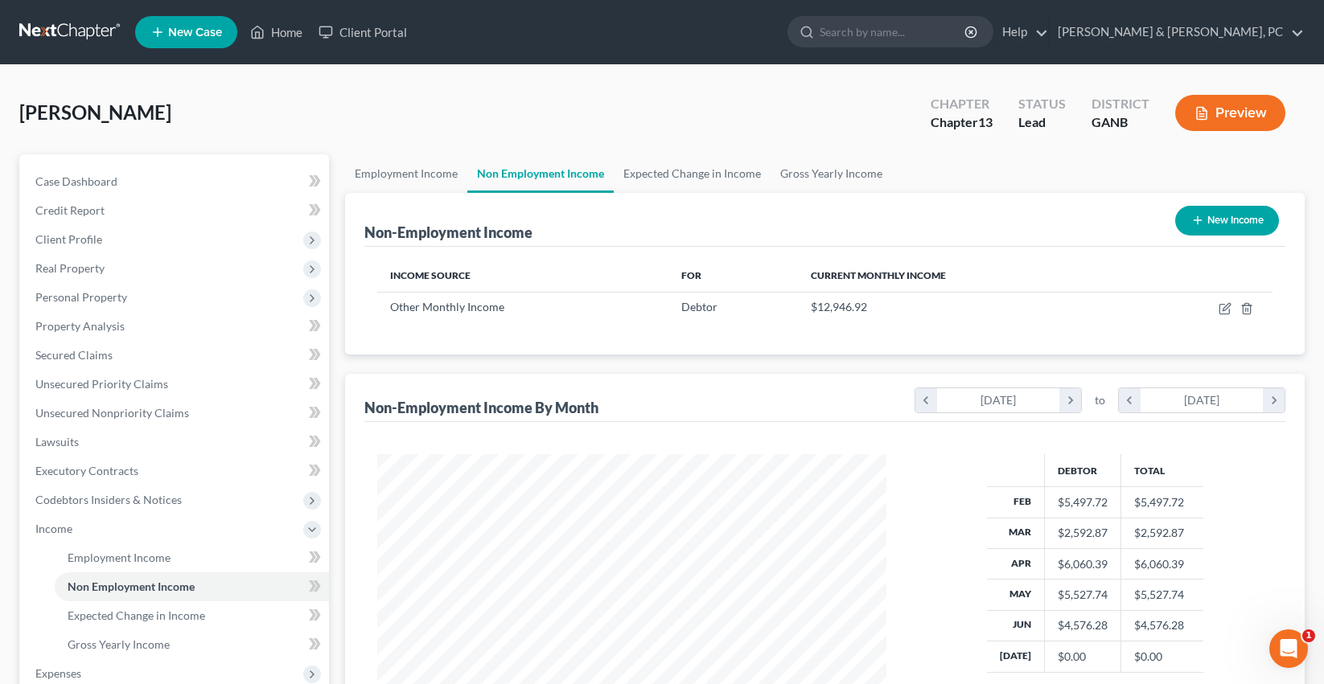
scroll to position [288, 541]
click at [426, 169] on link "Employment Income" at bounding box center [406, 173] width 122 height 39
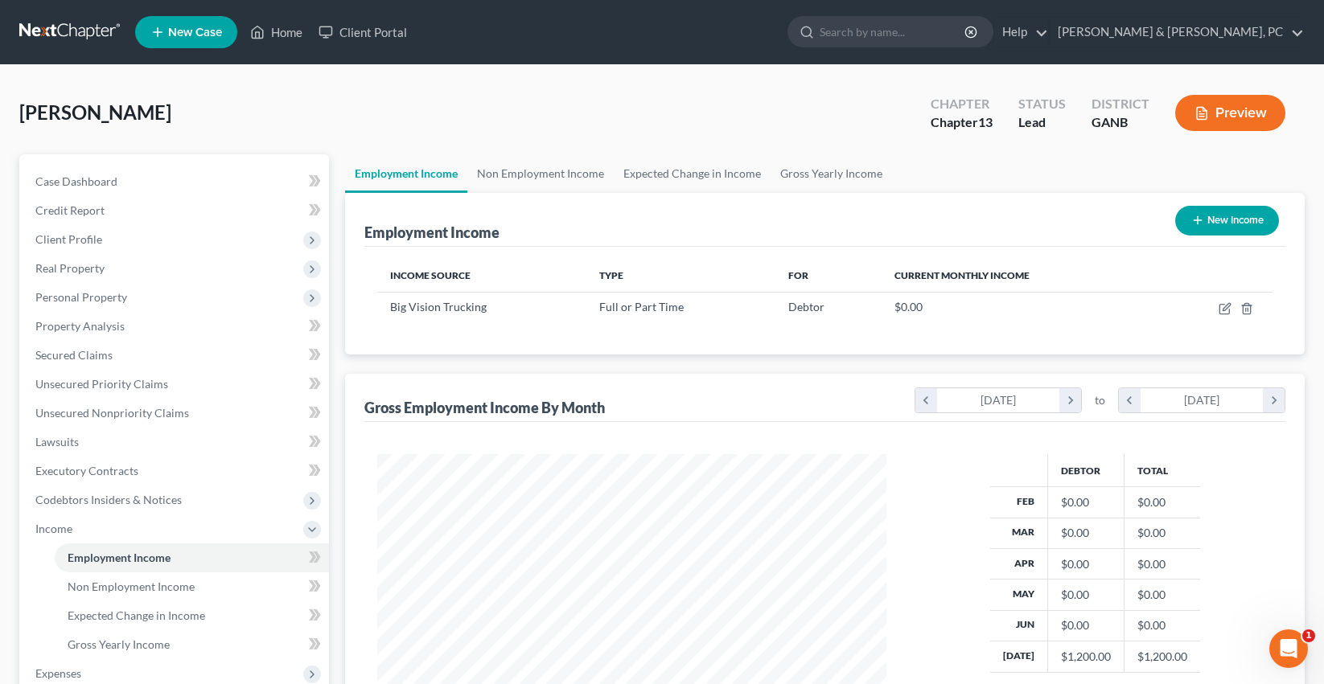
scroll to position [288, 541]
click at [542, 184] on link "Non Employment Income" at bounding box center [540, 173] width 146 height 39
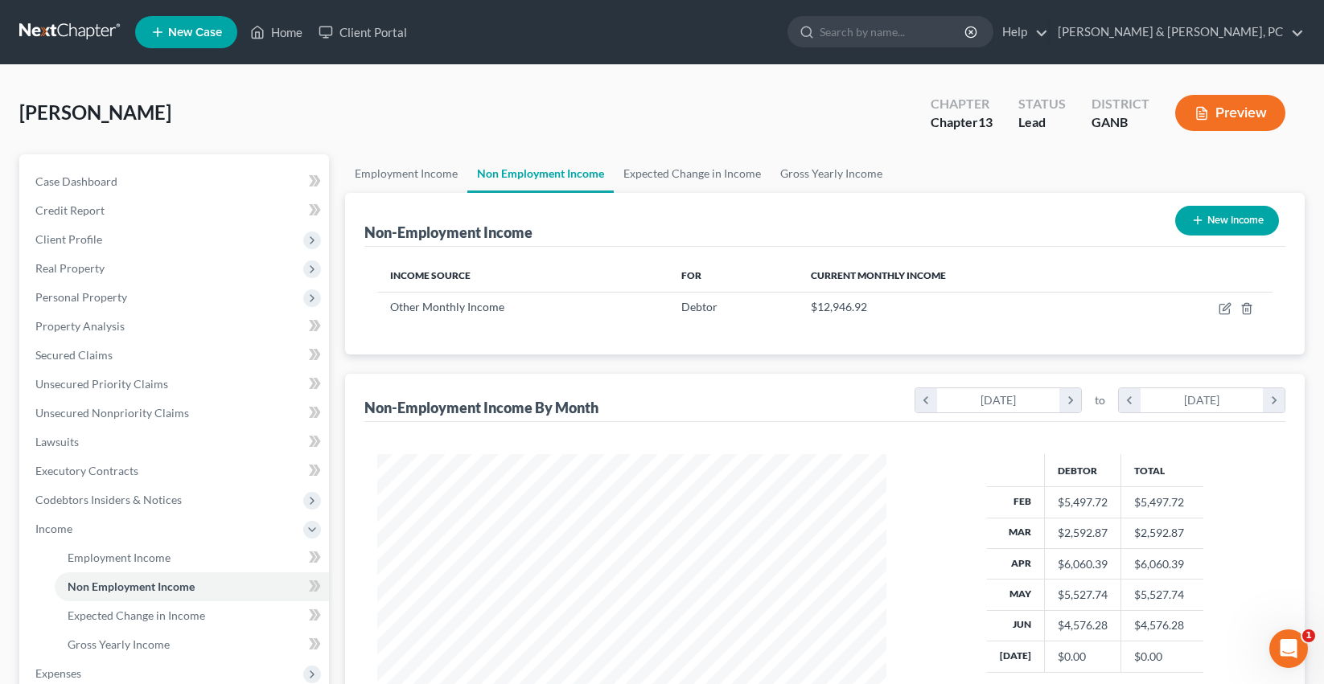
scroll to position [288, 541]
click at [427, 176] on link "Employment Income" at bounding box center [406, 173] width 122 height 39
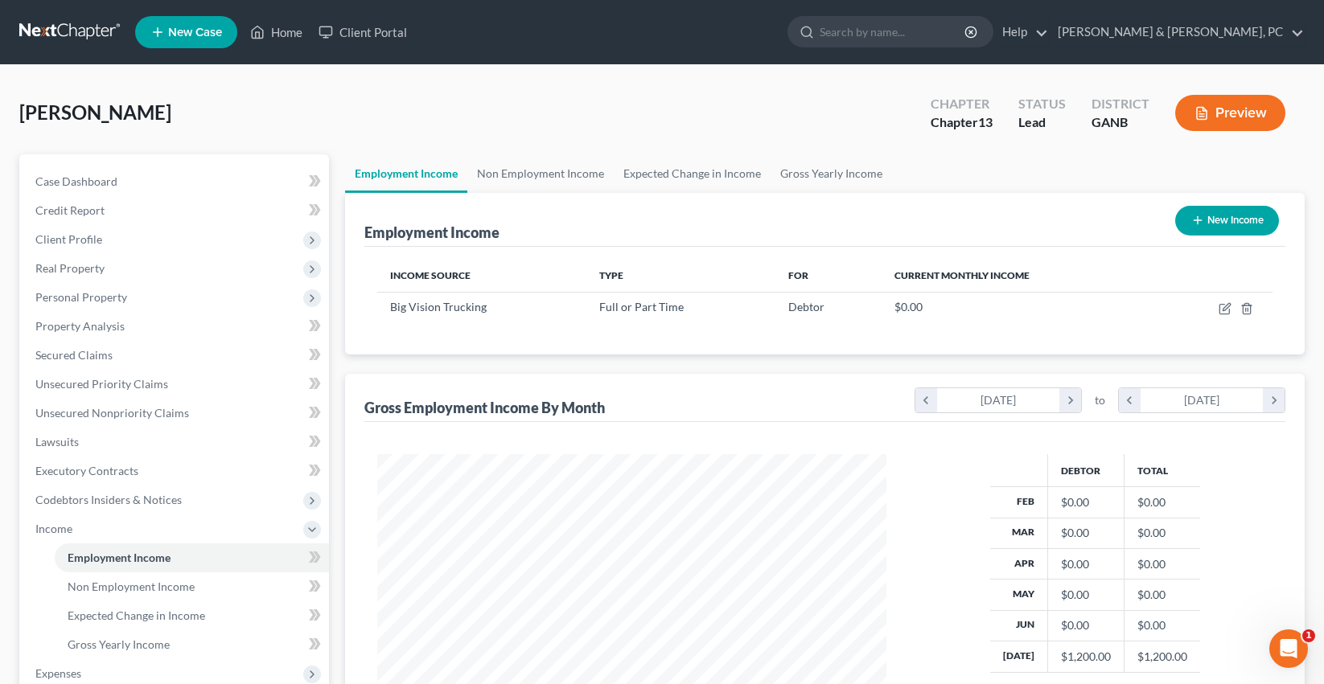
scroll to position [288, 541]
click at [85, 37] on link at bounding box center [70, 32] width 103 height 29
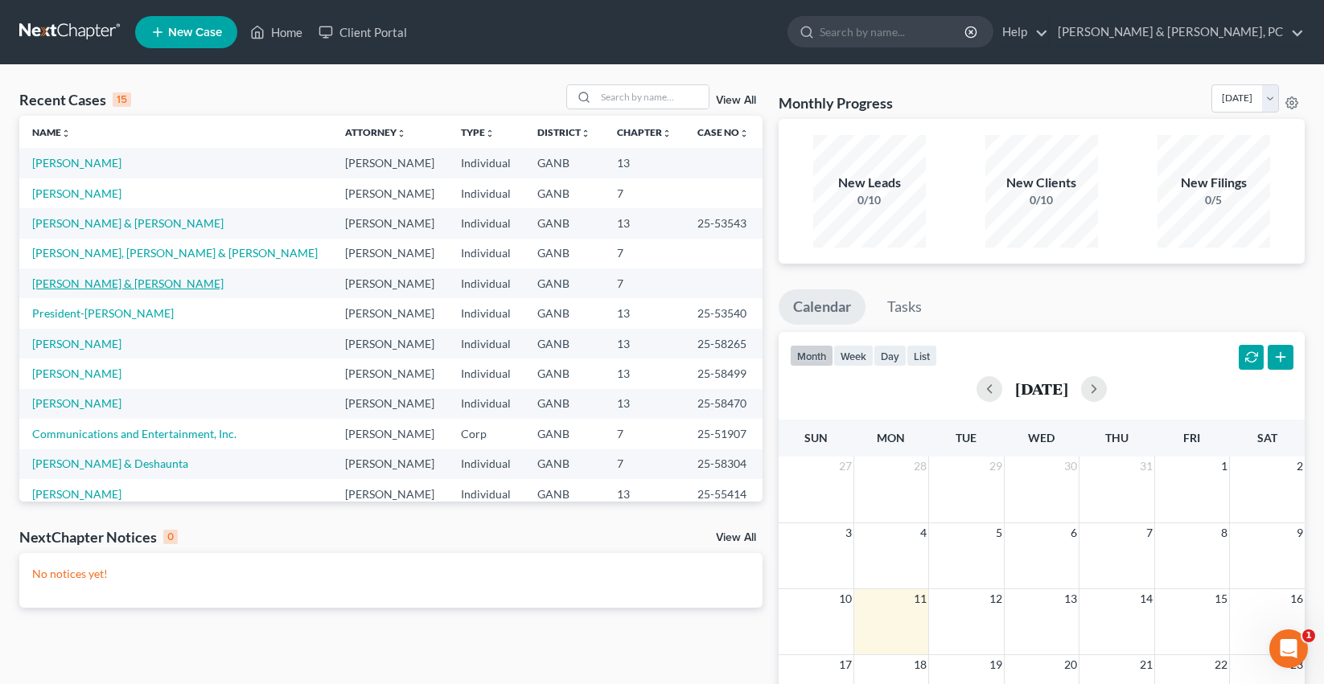
click at [58, 281] on link "[PERSON_NAME] & [PERSON_NAME]" at bounding box center [127, 284] width 191 height 14
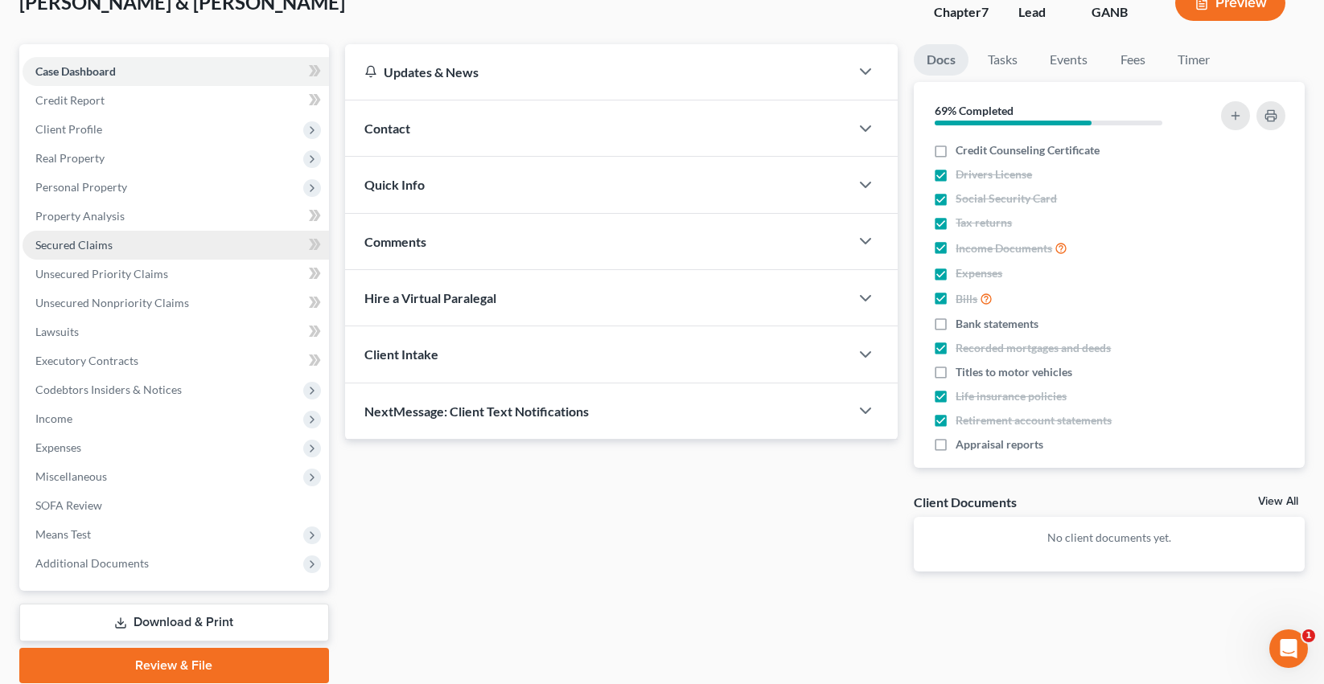
scroll to position [155, 0]
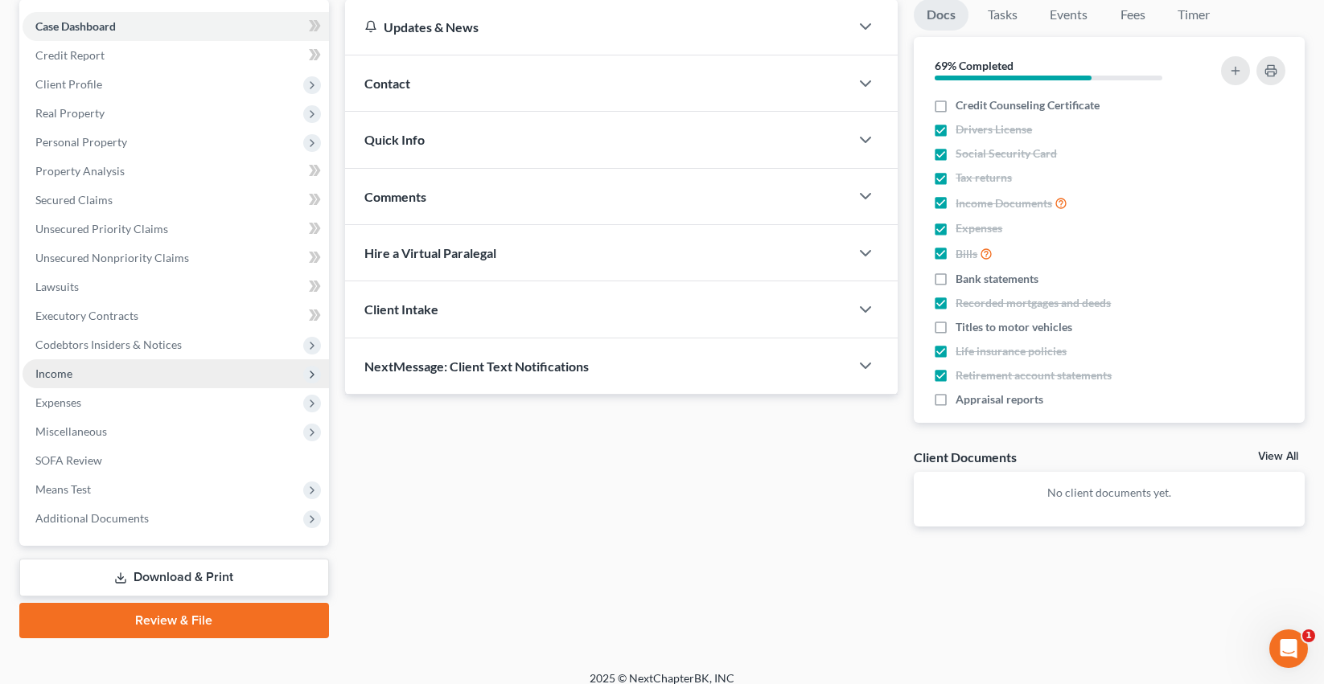
click at [112, 364] on span "Income" at bounding box center [176, 374] width 306 height 29
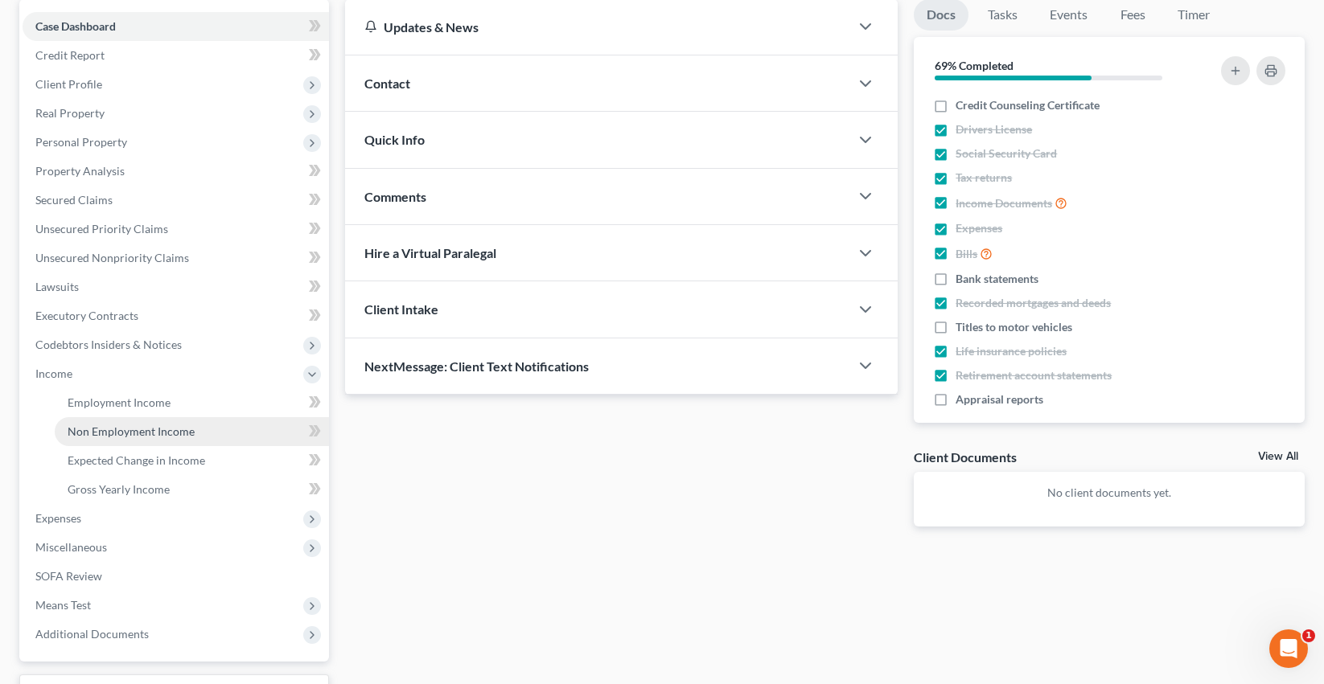
click at [129, 437] on span "Non Employment Income" at bounding box center [131, 432] width 127 height 14
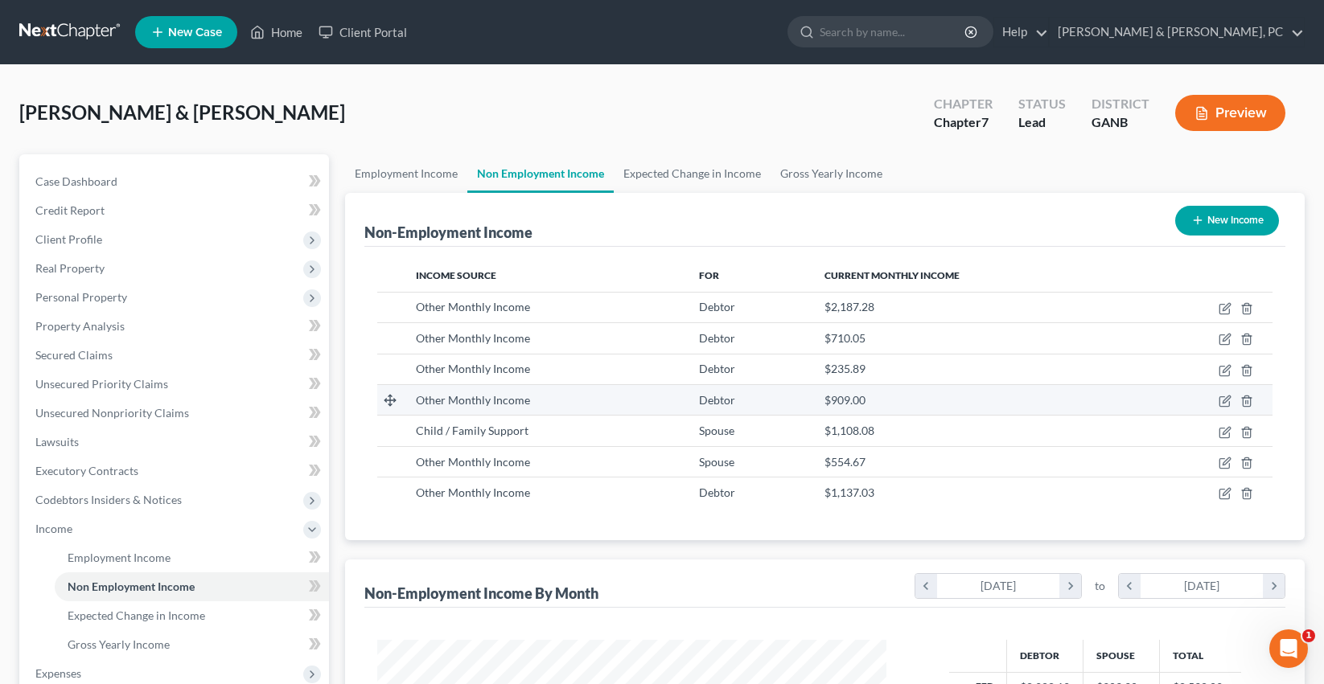
scroll to position [288, 541]
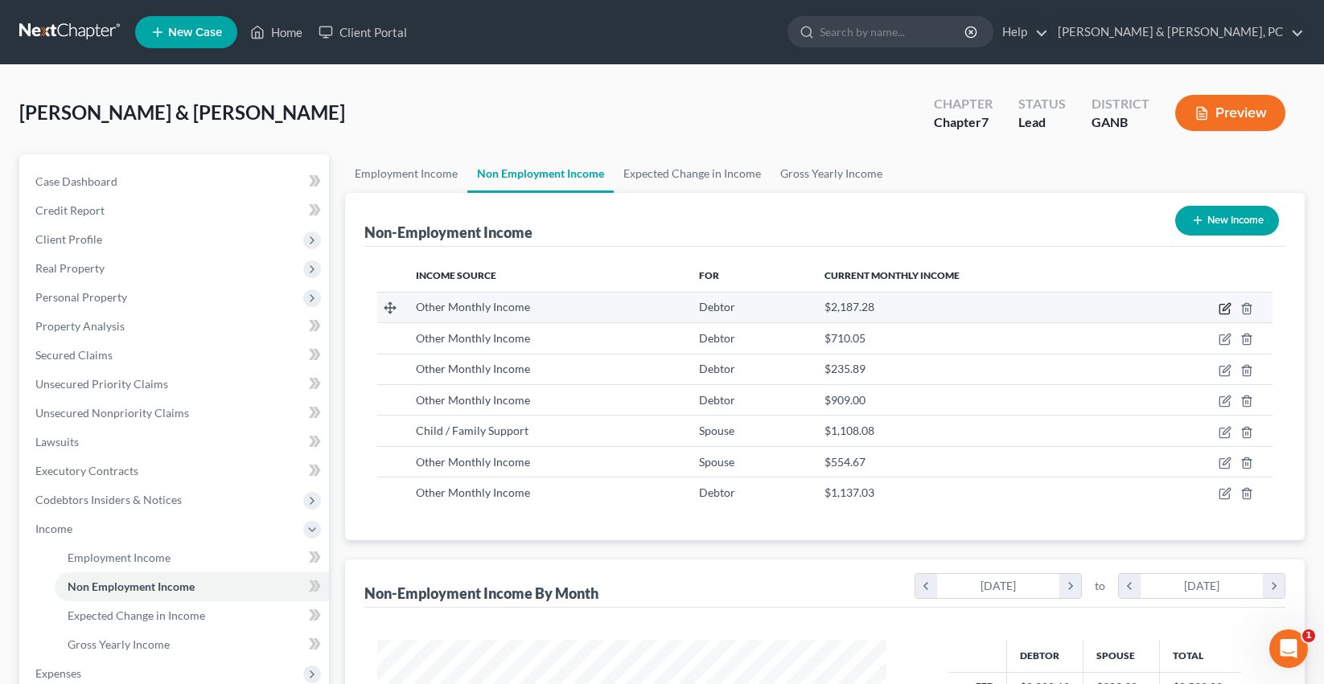
click at [1225, 310] on icon "button" at bounding box center [1224, 308] width 13 height 13
select select "13"
select select "0"
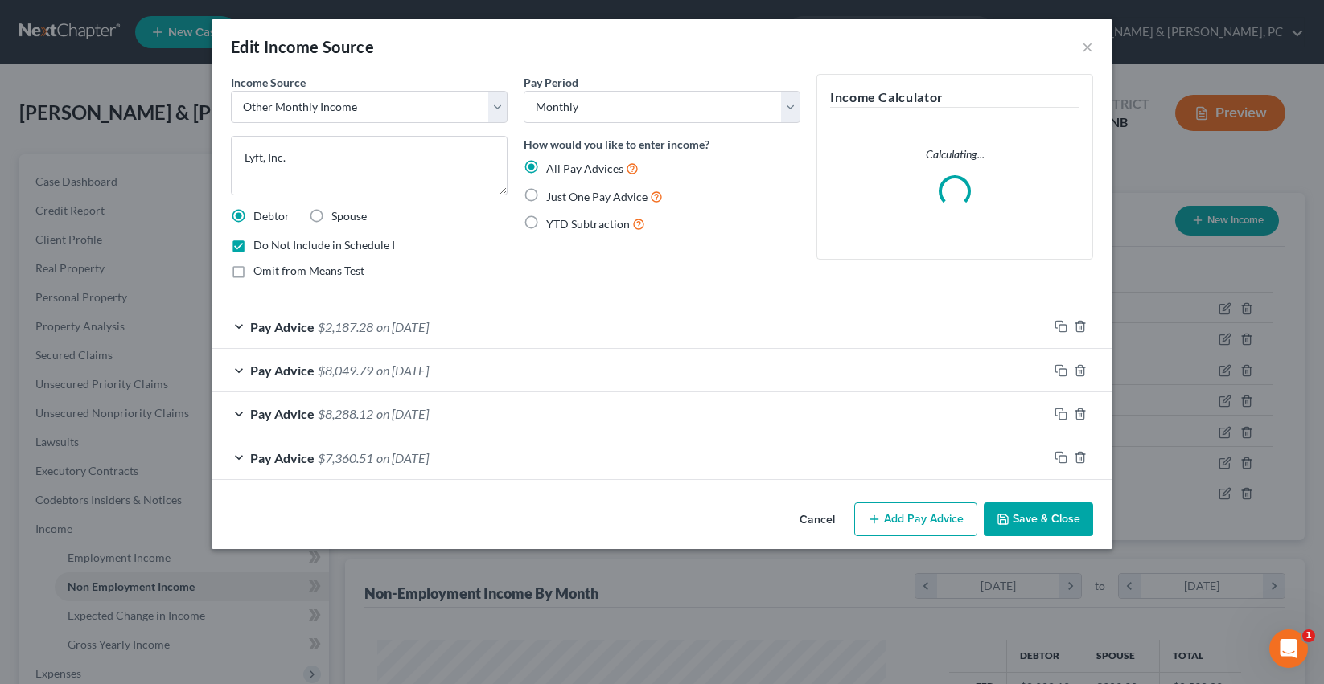
click at [1033, 528] on button "Save & Close" at bounding box center [1038, 520] width 109 height 34
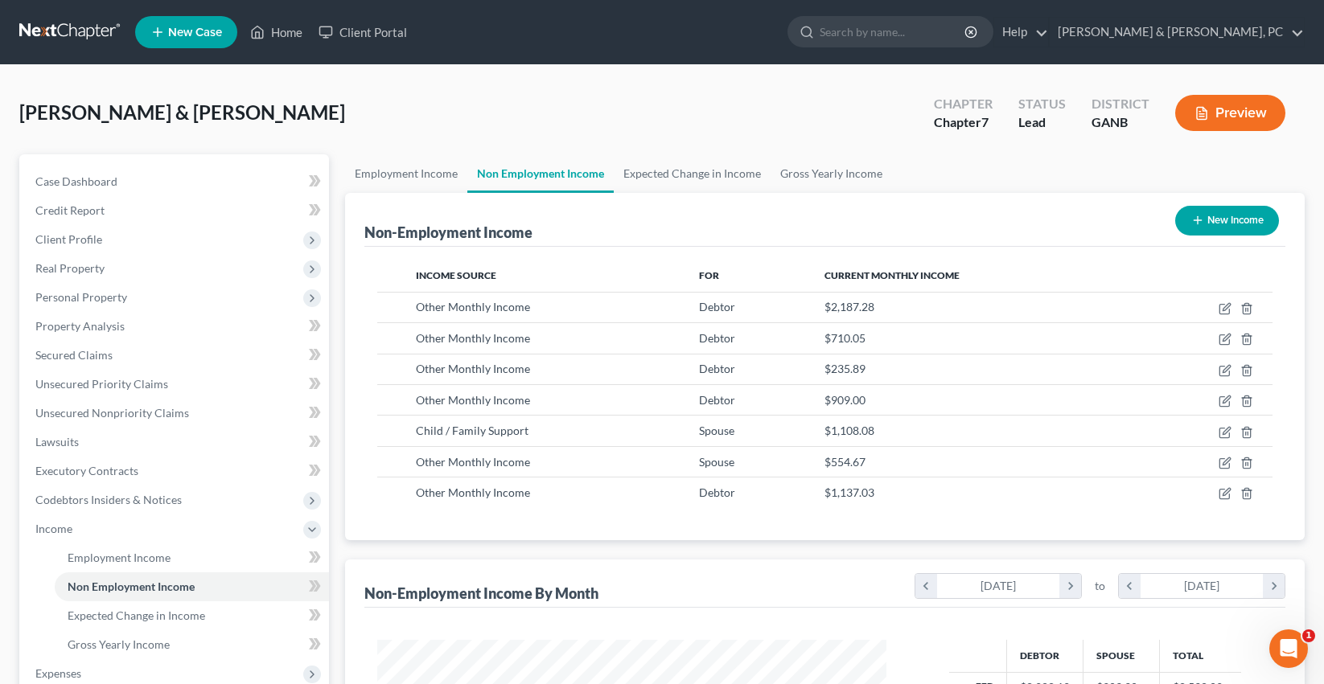
click at [1216, 124] on button "Preview" at bounding box center [1230, 113] width 110 height 36
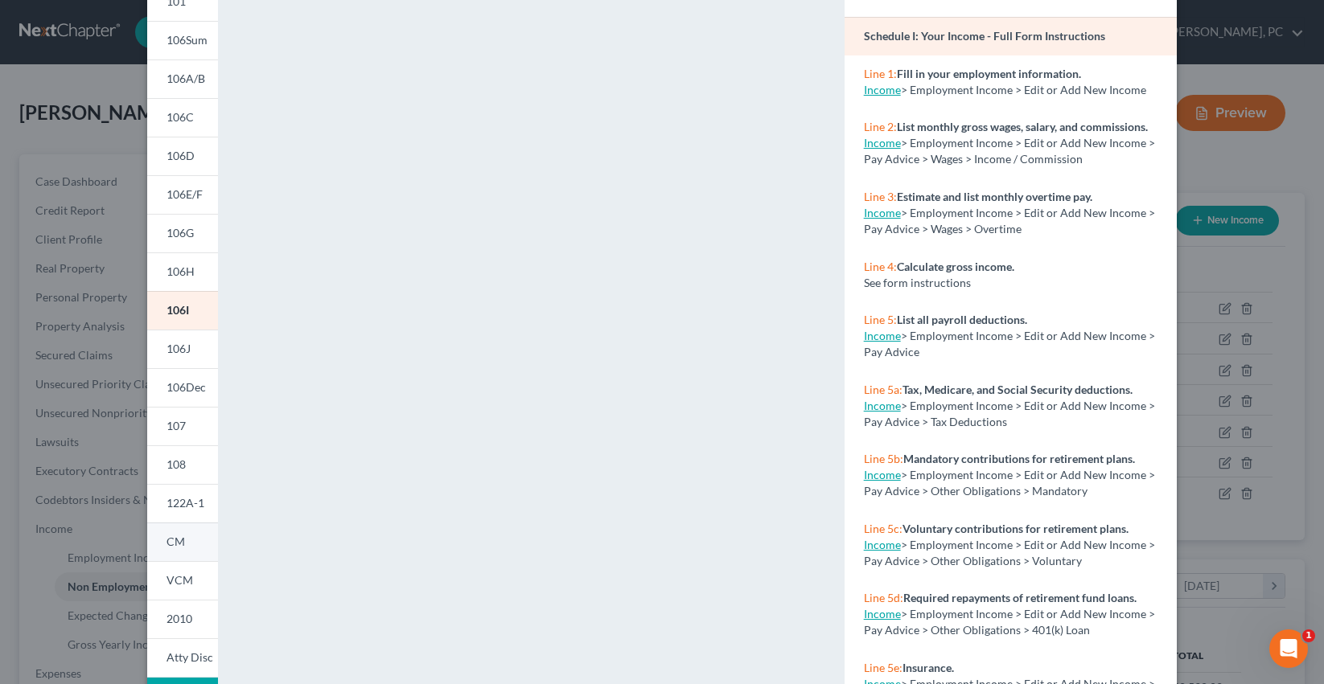
scroll to position [222, 0]
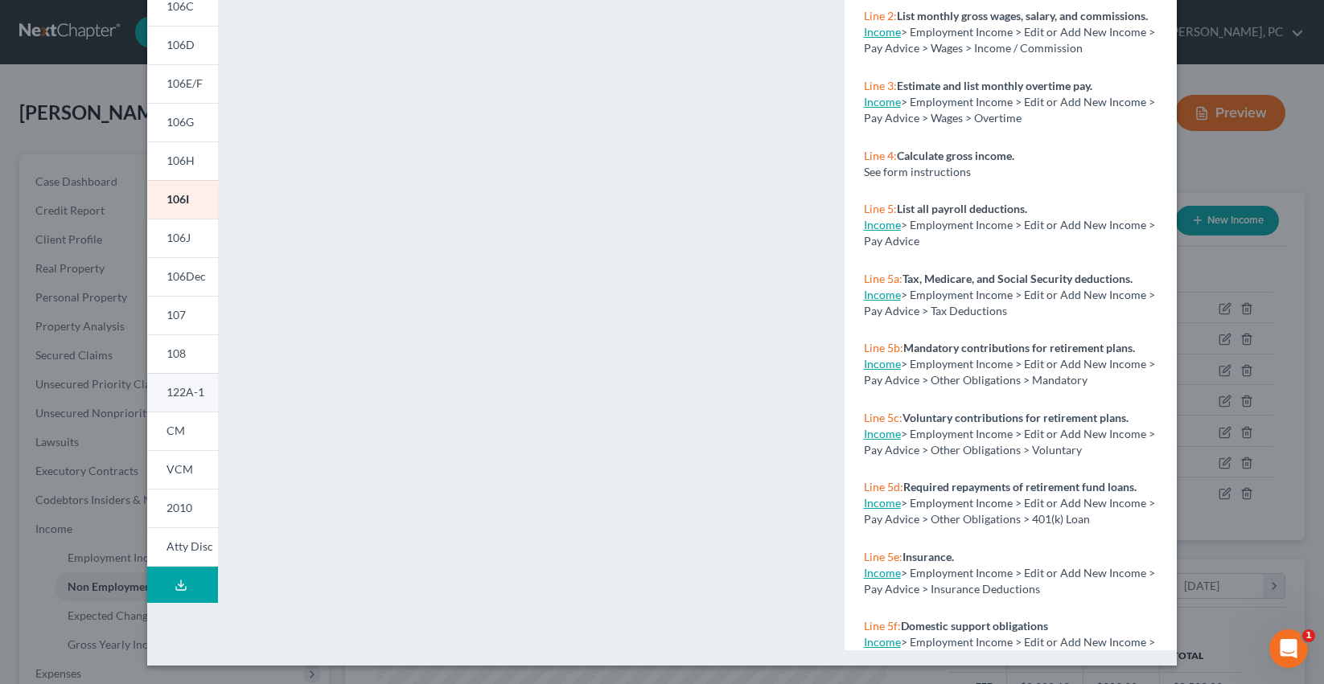
click at [193, 392] on span "122A-1" at bounding box center [185, 392] width 38 height 14
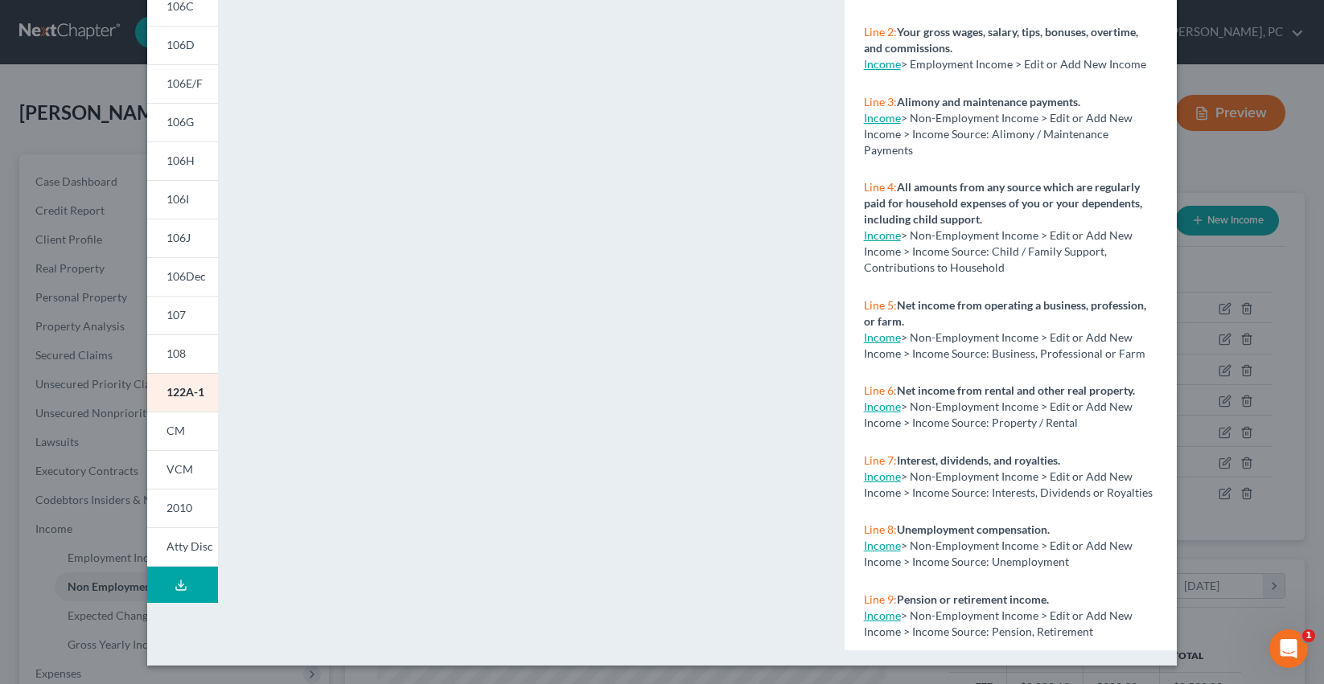
scroll to position [0, 0]
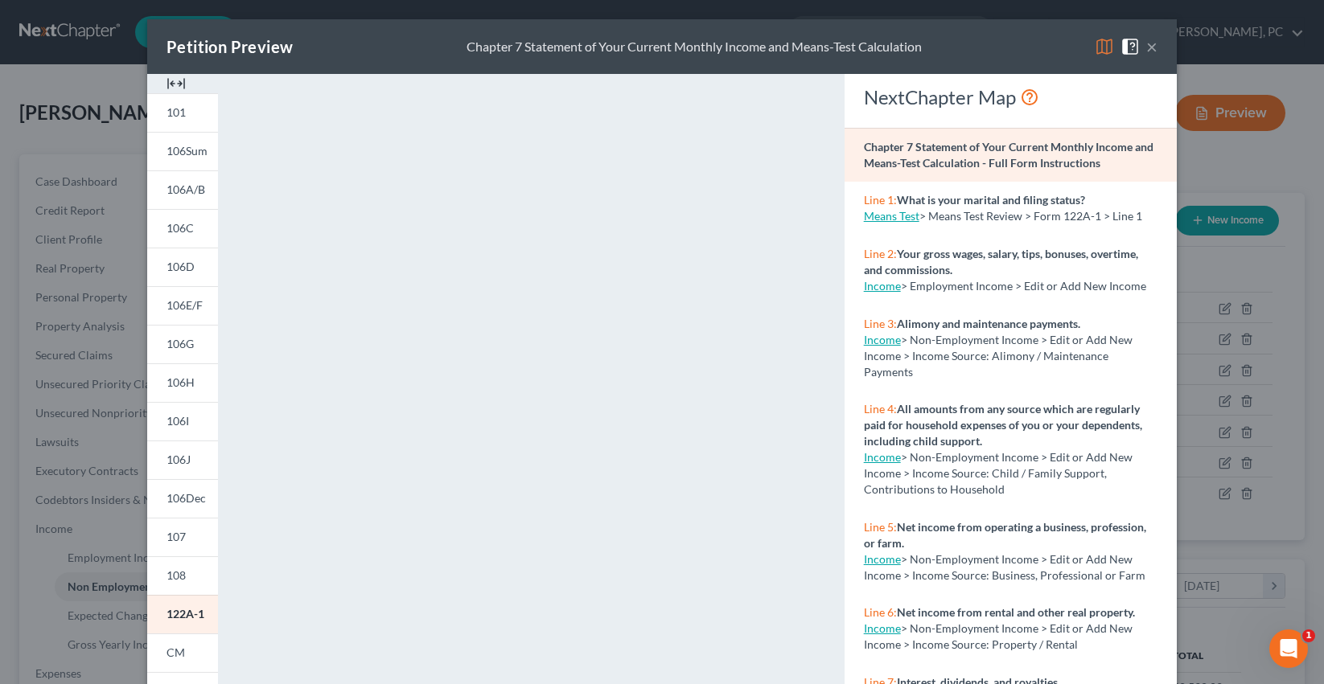
click at [1157, 43] on div "Petition Preview Chapter 7 Statement of Your Current Monthly Income and Means-T…" at bounding box center [661, 46] width 1029 height 55
click at [1154, 47] on button "×" at bounding box center [1151, 46] width 11 height 19
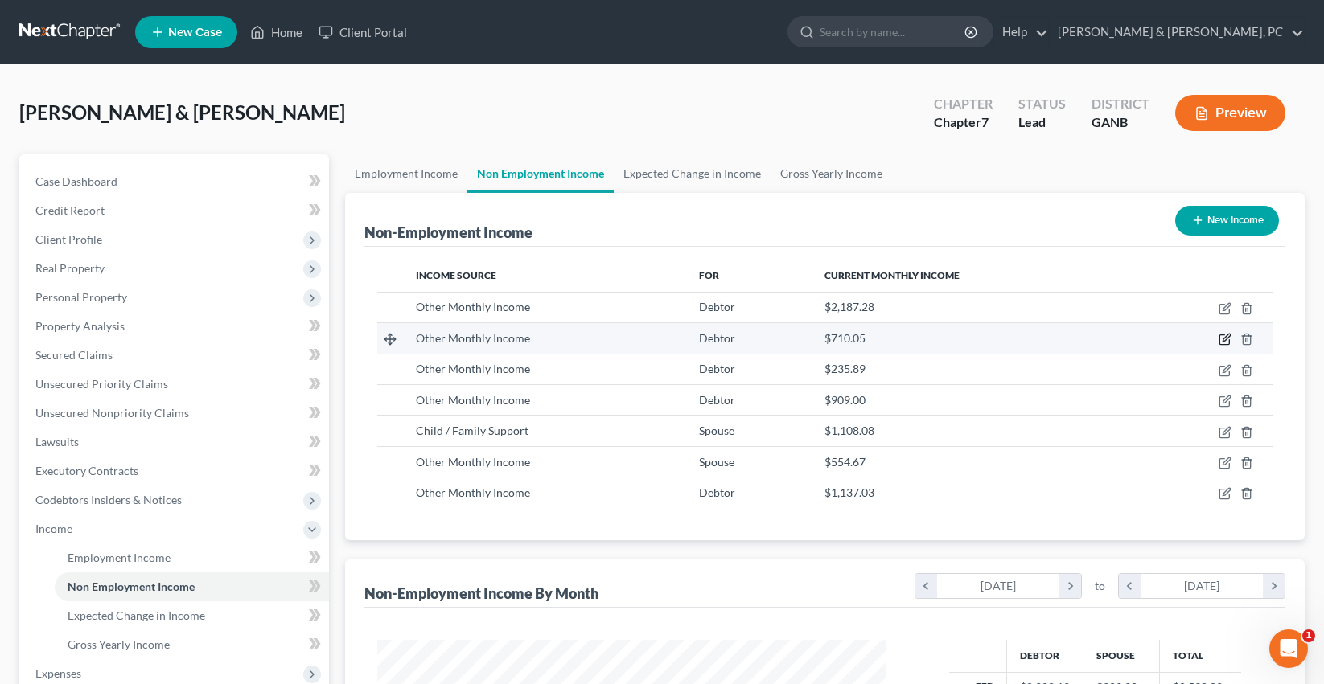
click at [1230, 338] on icon "button" at bounding box center [1224, 339] width 13 height 13
select select "13"
select select "0"
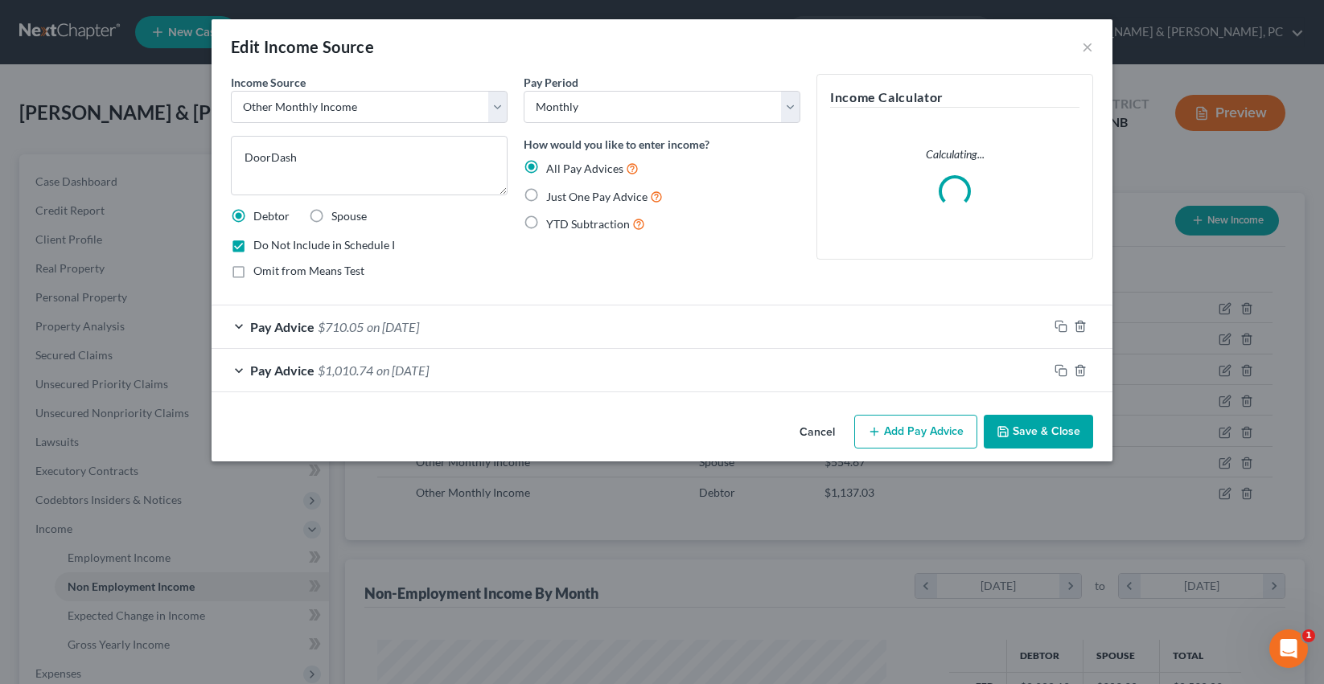
click at [1025, 431] on button "Save & Close" at bounding box center [1038, 432] width 109 height 34
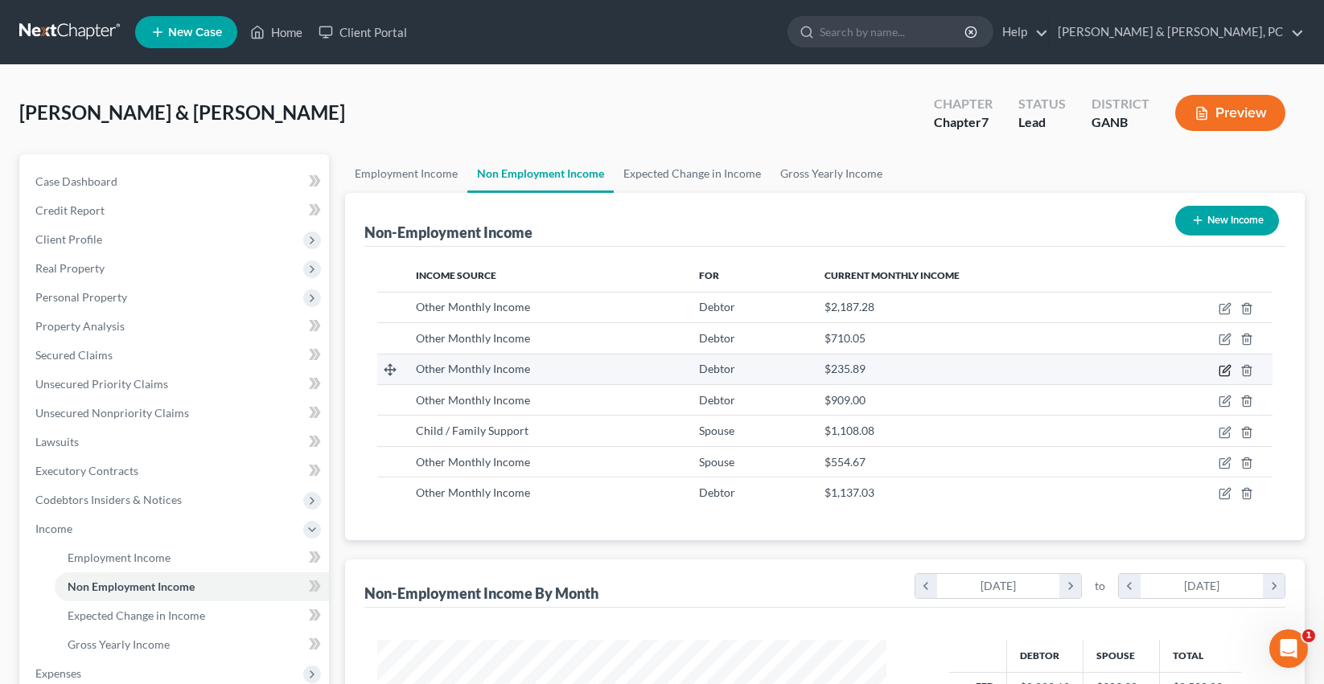
click at [1221, 372] on icon "button" at bounding box center [1224, 370] width 13 height 13
select select "13"
select select "0"
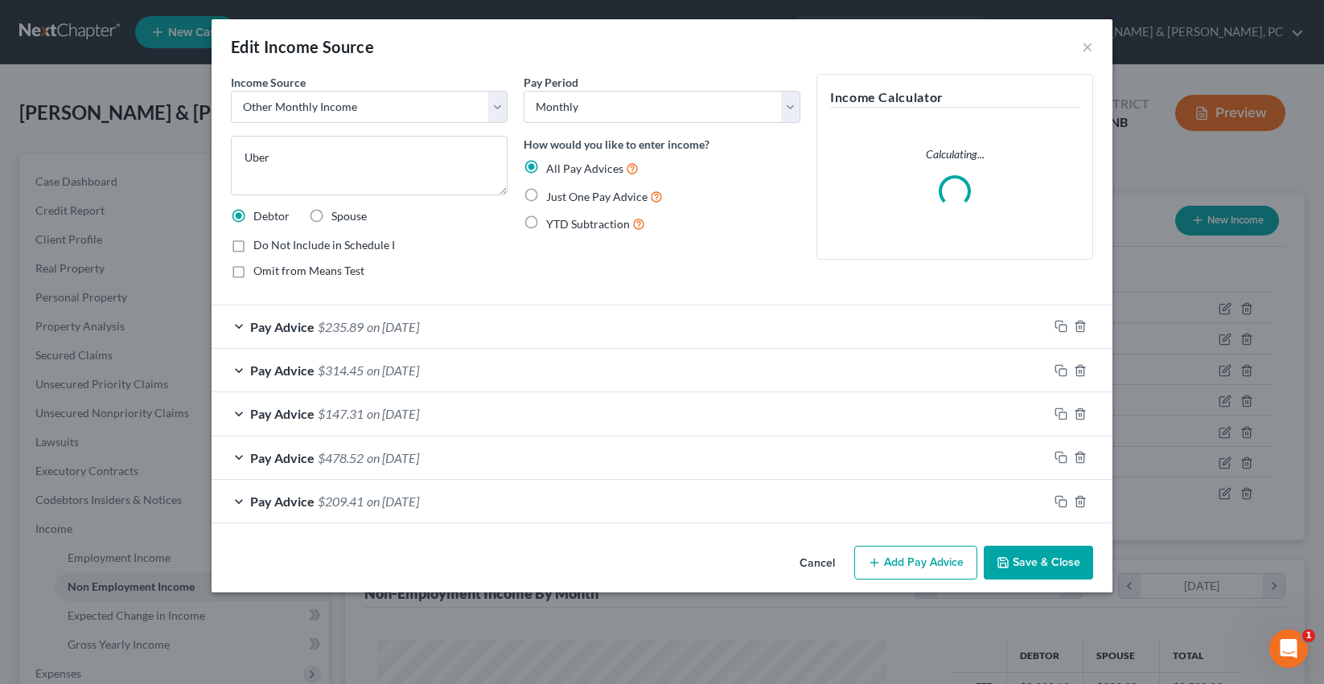
click at [1017, 562] on button "Save & Close" at bounding box center [1038, 563] width 109 height 34
